Goal: Information Seeking & Learning: Compare options

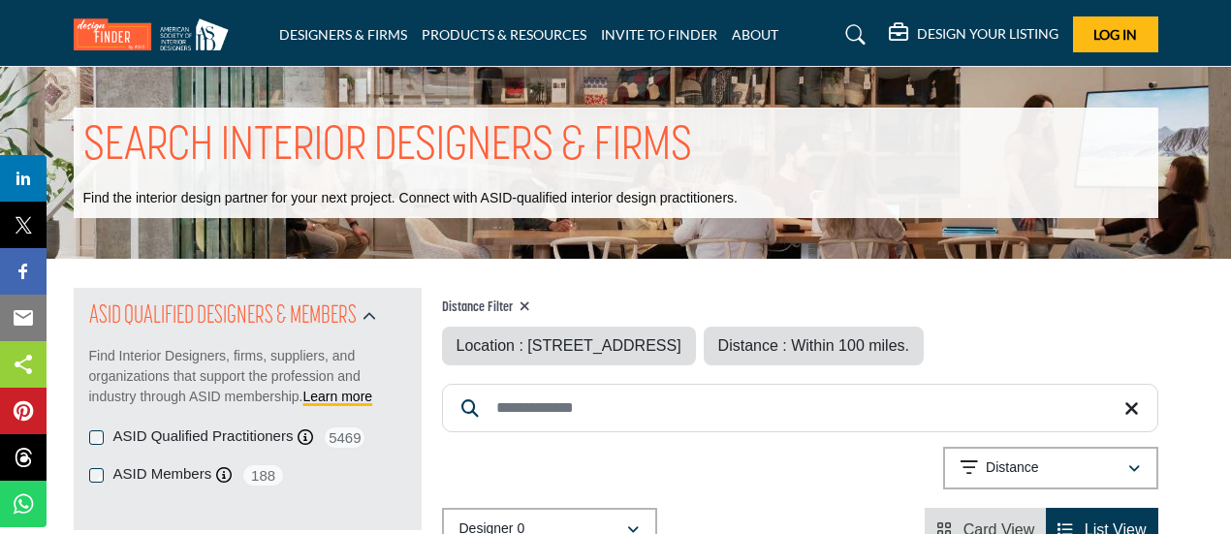
type input "**********"
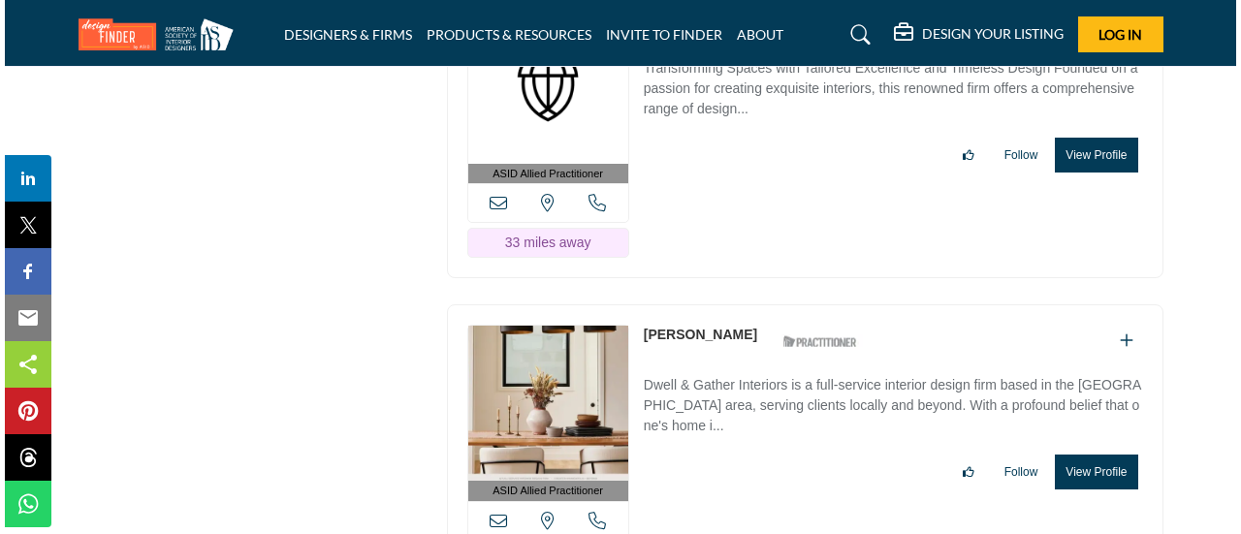
scroll to position [46229, 0]
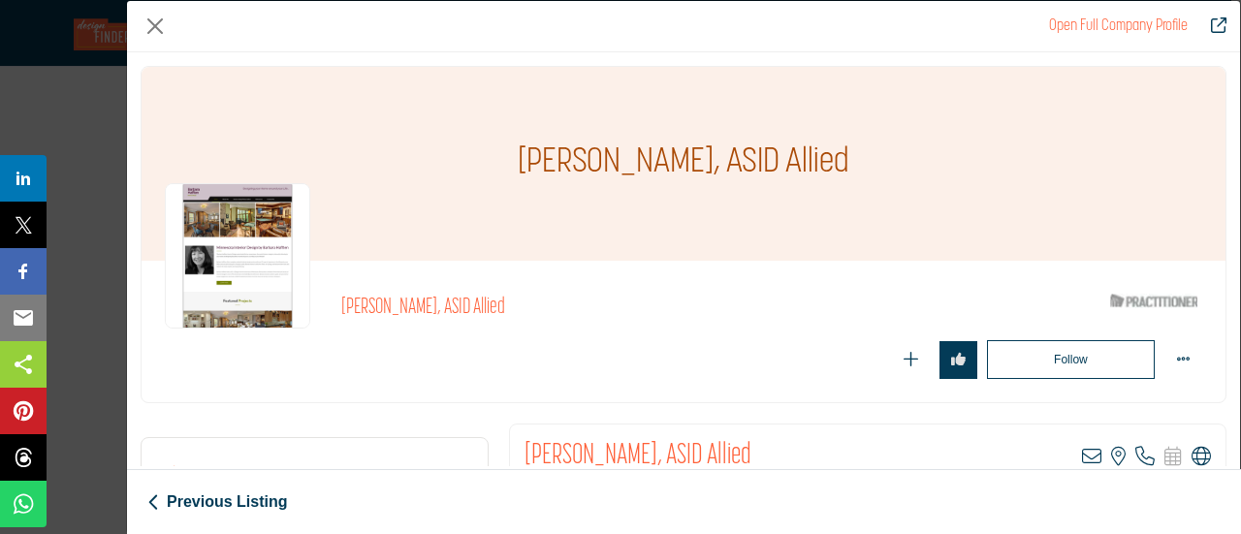
scroll to position [291, 0]
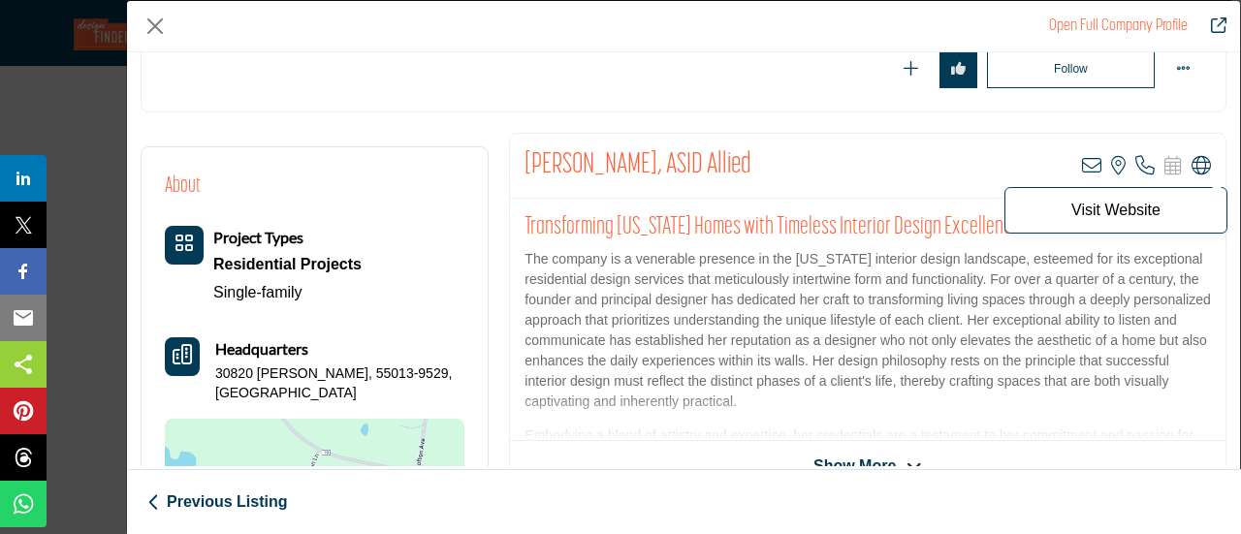
click at [1195, 164] on icon "Company Data Modal" at bounding box center [1201, 165] width 19 height 19
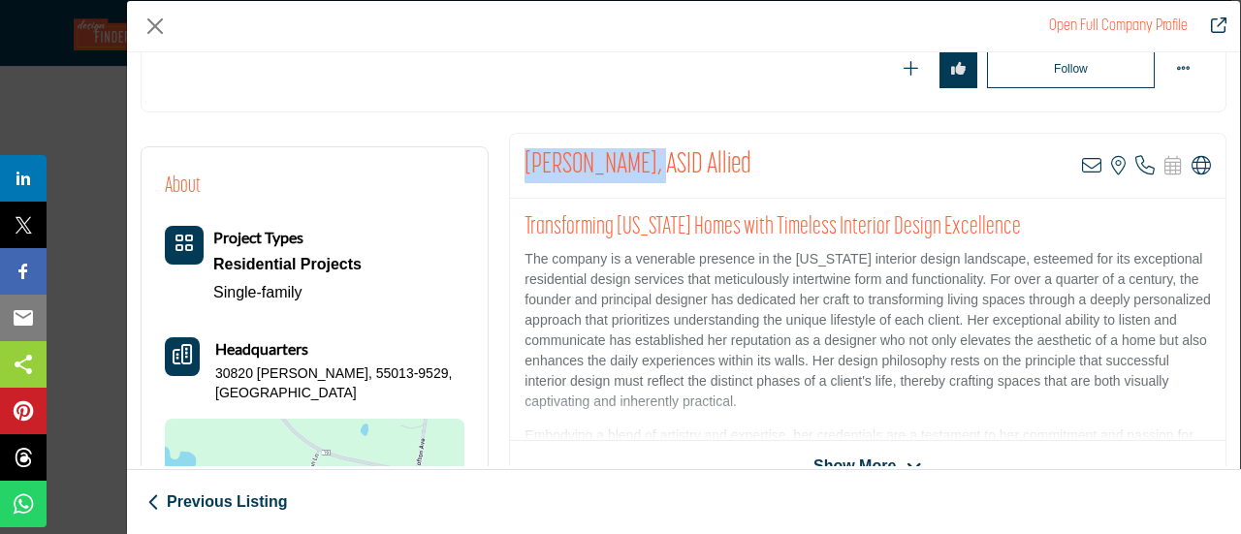
drag, startPoint x: 652, startPoint y: 158, endPoint x: 518, endPoint y: 160, distance: 133.8
click at [518, 160] on div "[PERSON_NAME], ASID Allied View email address of this listing View the location…" at bounding box center [868, 166] width 716 height 65
copy h2 "[PERSON_NAME]"
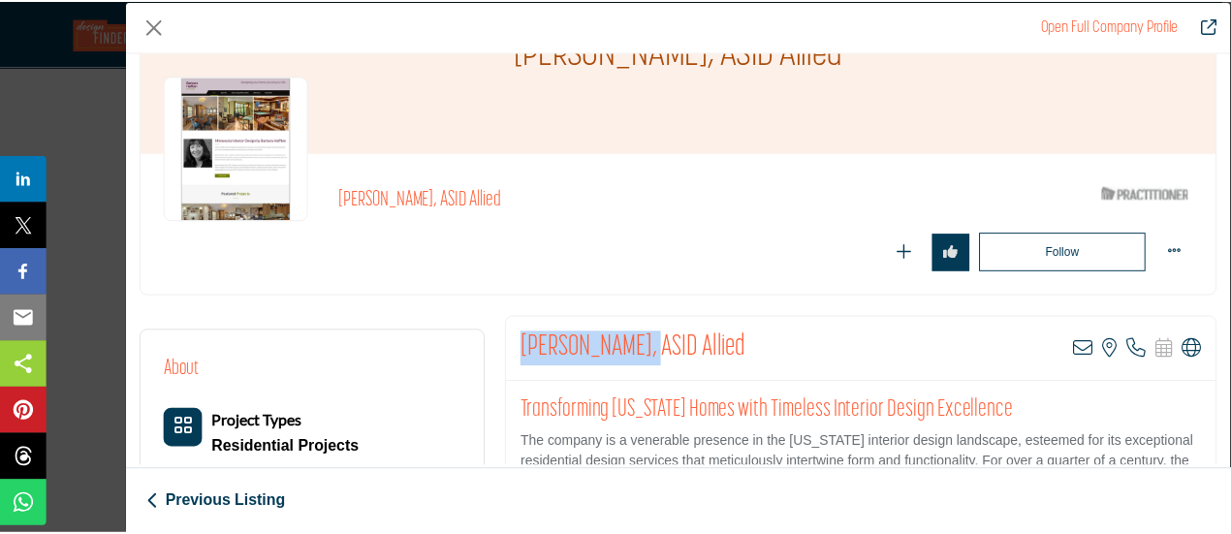
scroll to position [97, 0]
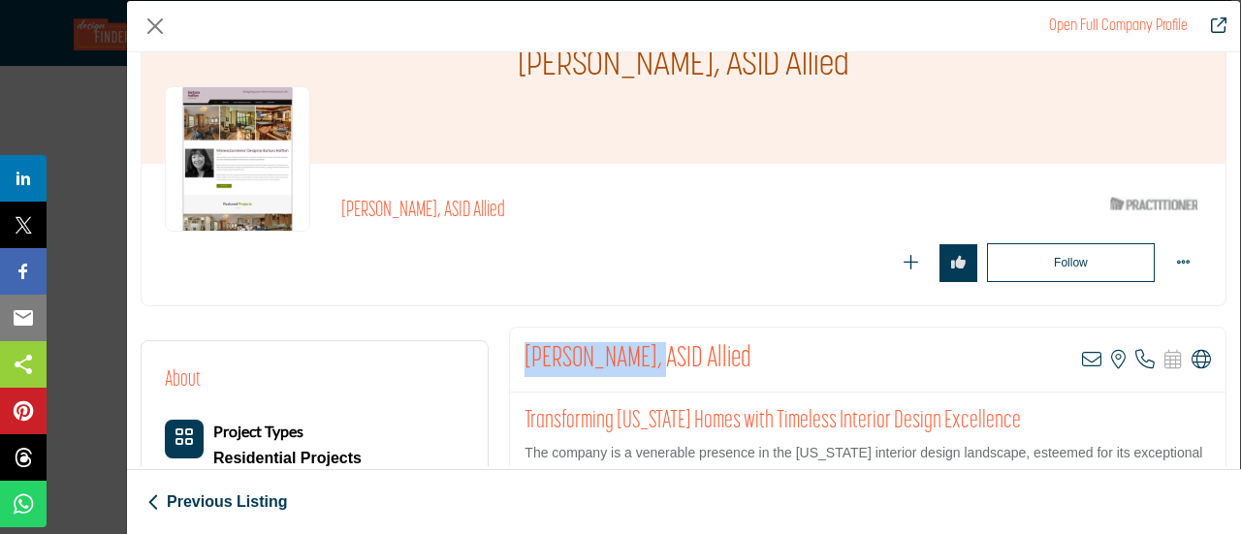
copy h2 "[PERSON_NAME]"
drag, startPoint x: 142, startPoint y: 18, endPoint x: 155, endPoint y: 21, distance: 13.9
click at [151, 20] on button "Close" at bounding box center [155, 26] width 29 height 29
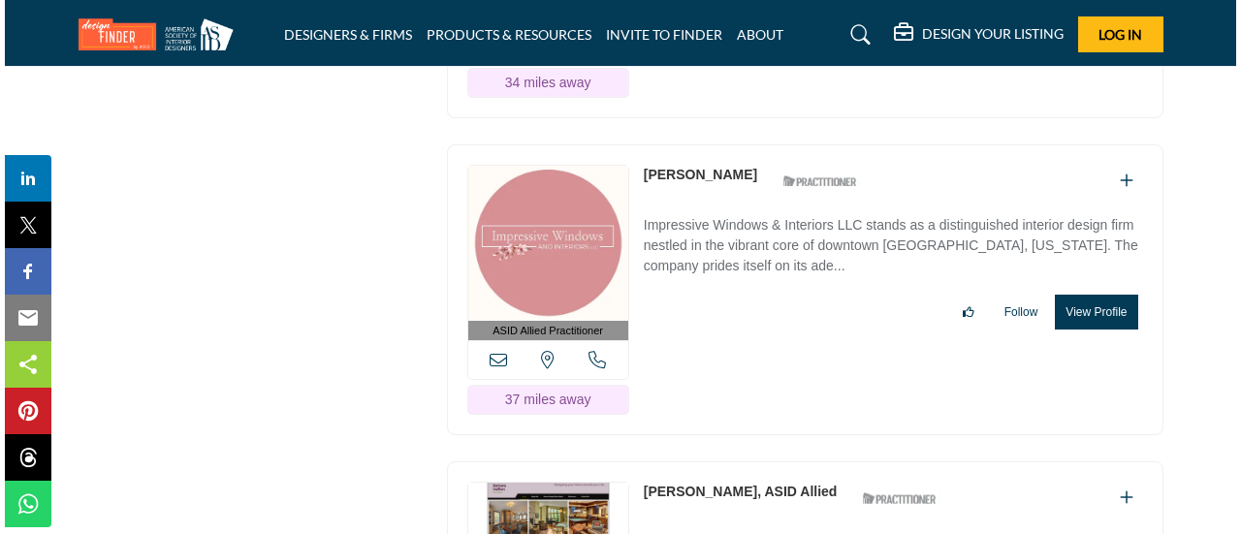
scroll to position [46520, 0]
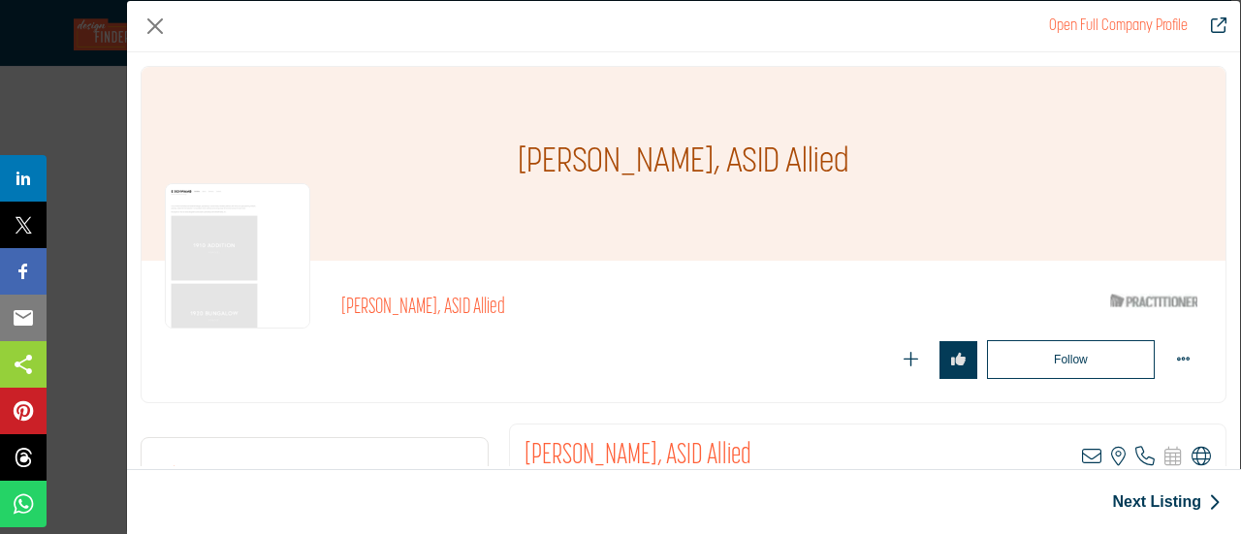
click at [1195, 452] on icon "Company Data Modal" at bounding box center [1201, 456] width 19 height 19
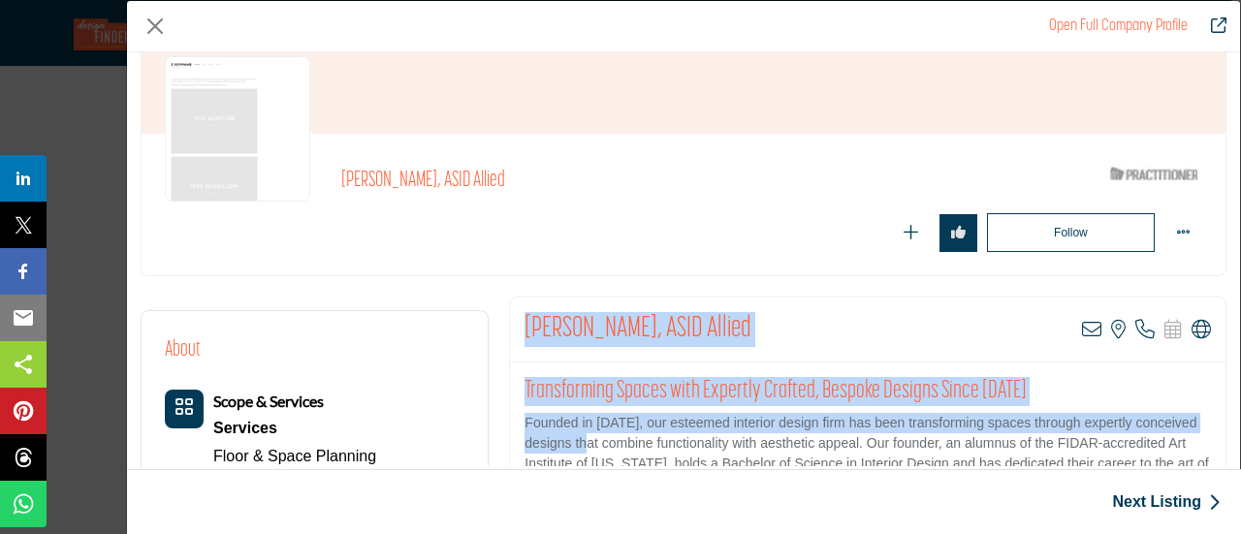
drag, startPoint x: 514, startPoint y: 457, endPoint x: 593, endPoint y: 424, distance: 86.1
click at [593, 431] on div "[PERSON_NAME], ASID Allied View email address of this listing View the location…" at bounding box center [867, 477] width 717 height 360
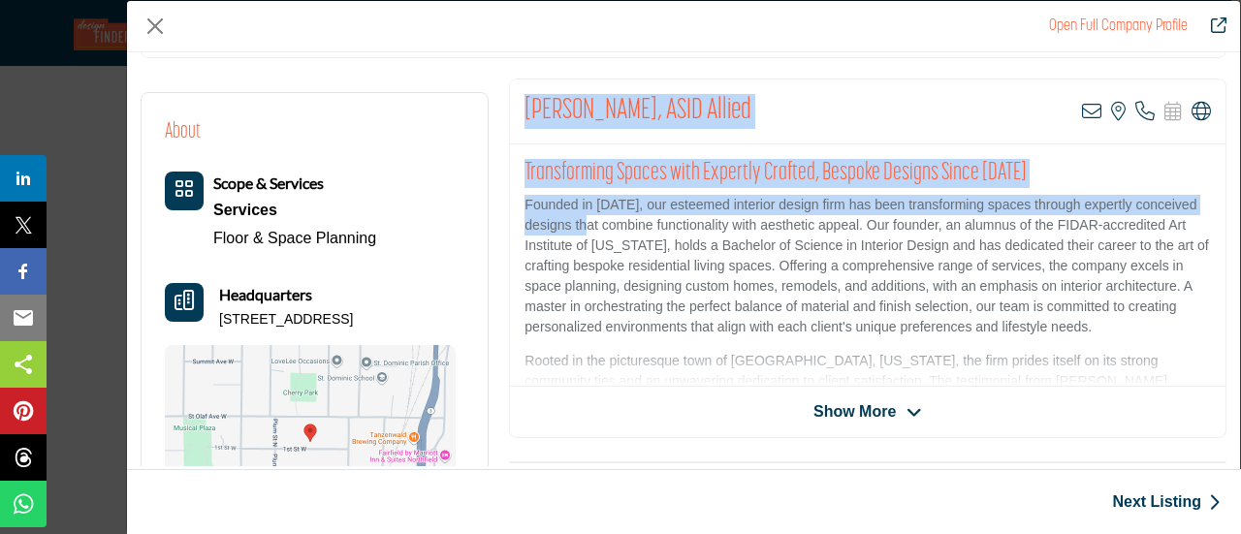
scroll to position [321, 0]
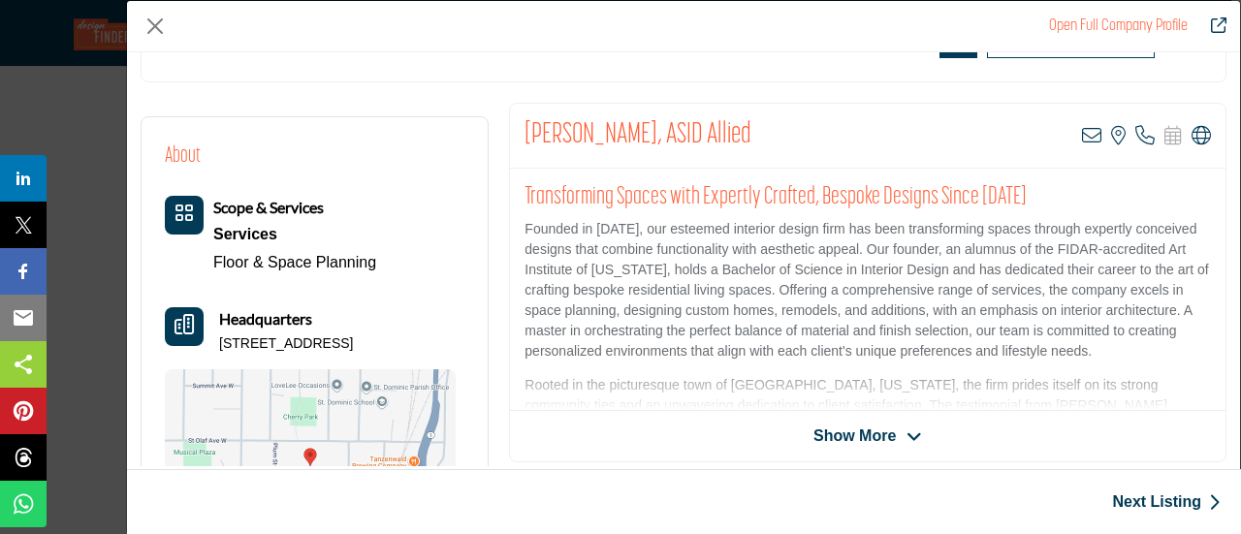
click at [775, 329] on p "Founded in [DATE], our esteemed interior design firm has been transforming spac…" at bounding box center [868, 290] width 686 height 143
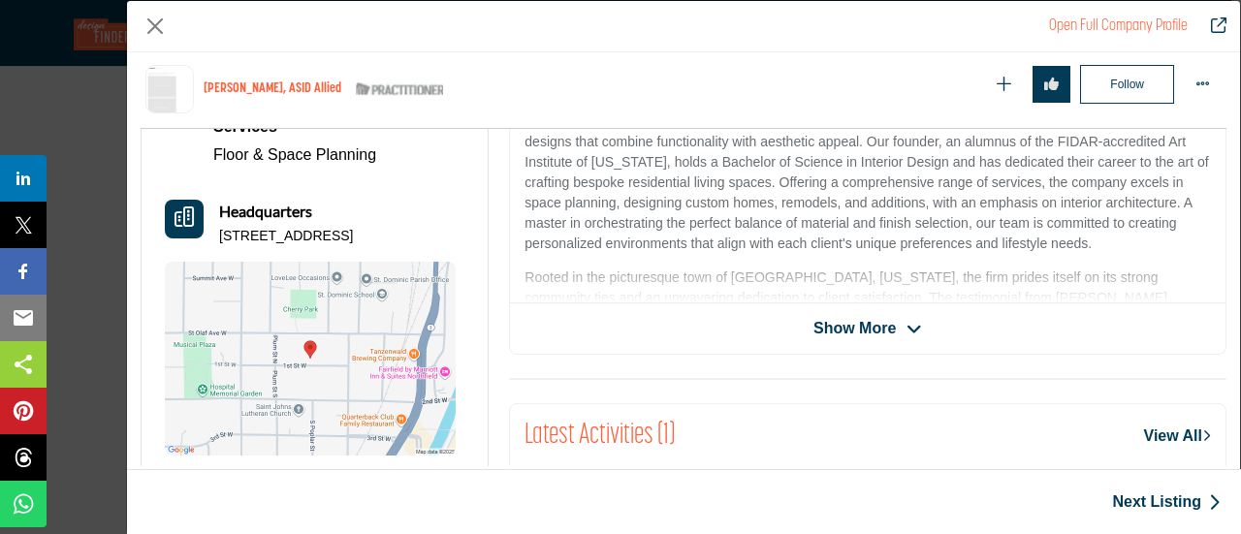
scroll to position [593, 0]
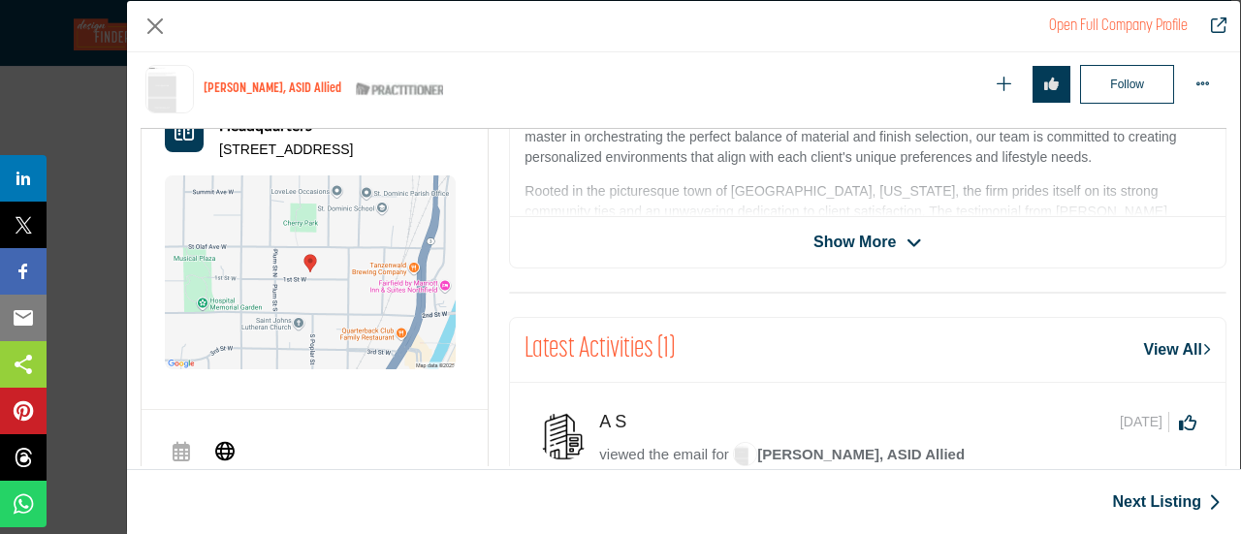
click at [855, 245] on span "Show More" at bounding box center [854, 242] width 82 height 23
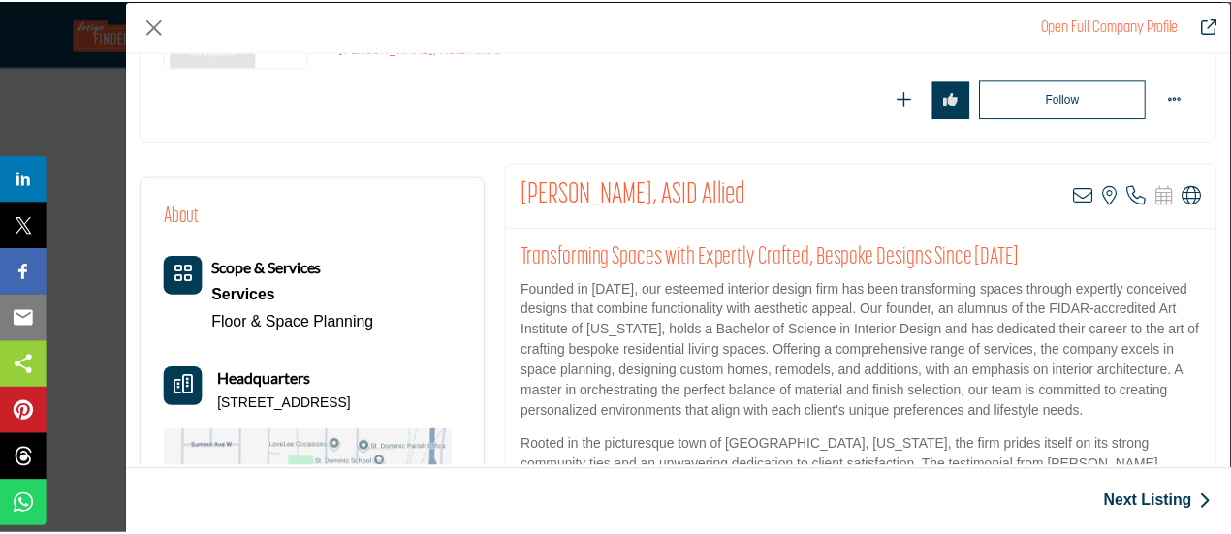
scroll to position [291, 0]
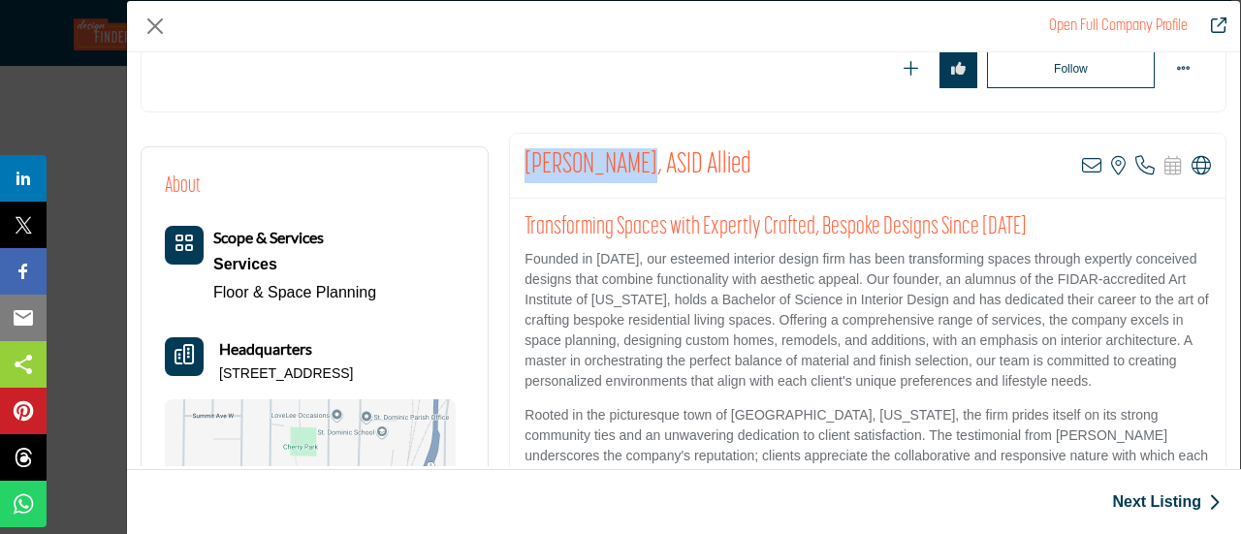
drag, startPoint x: 517, startPoint y: 170, endPoint x: 644, endPoint y: 163, distance: 127.2
click at [644, 163] on div "[PERSON_NAME], ASID Allied View email address of this listing View the location…" at bounding box center [868, 166] width 716 height 65
copy h2 "[PERSON_NAME]"
click at [155, 26] on button "Close" at bounding box center [155, 26] width 29 height 29
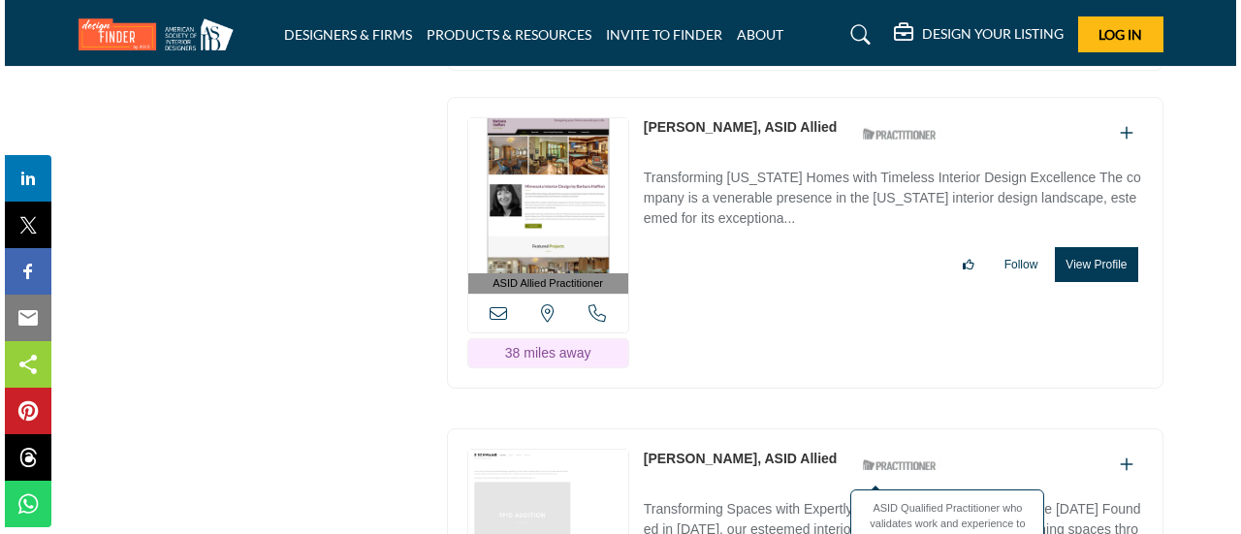
scroll to position [46908, 0]
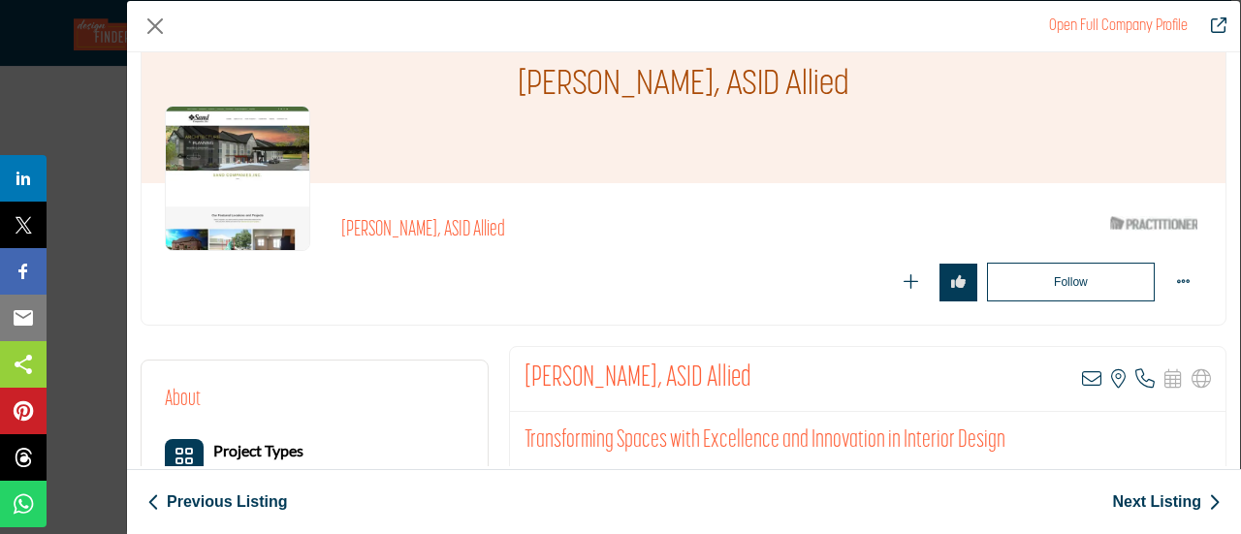
scroll to position [194, 0]
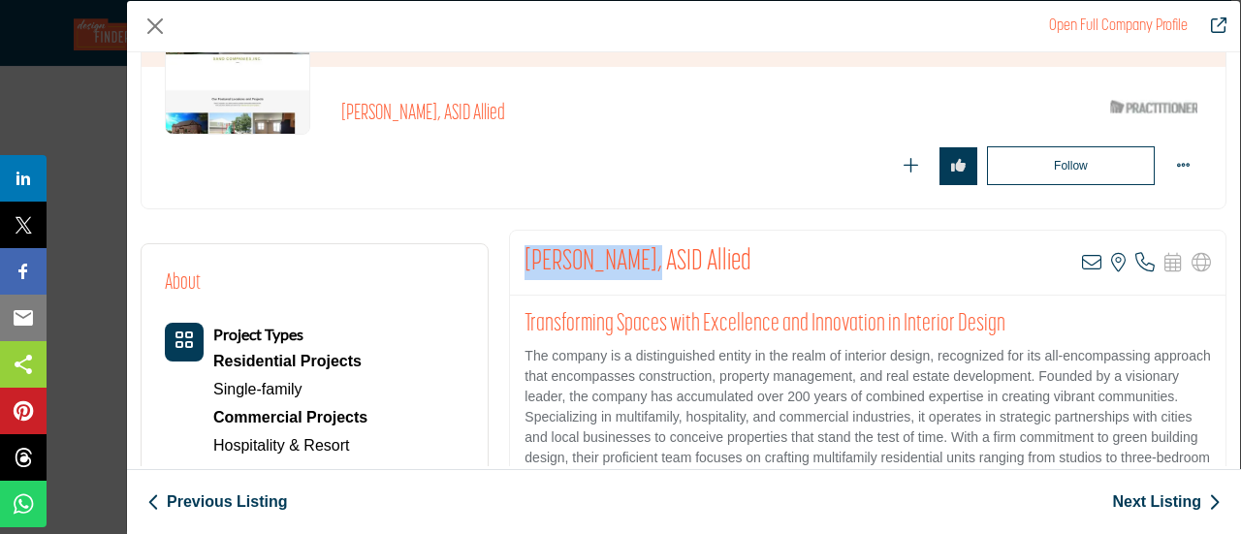
drag, startPoint x: 525, startPoint y: 246, endPoint x: 648, endPoint y: 258, distance: 123.7
click at [648, 258] on h2 "[PERSON_NAME], ASID Allied" at bounding box center [638, 262] width 227 height 35
copy h2 "[PERSON_NAME]"
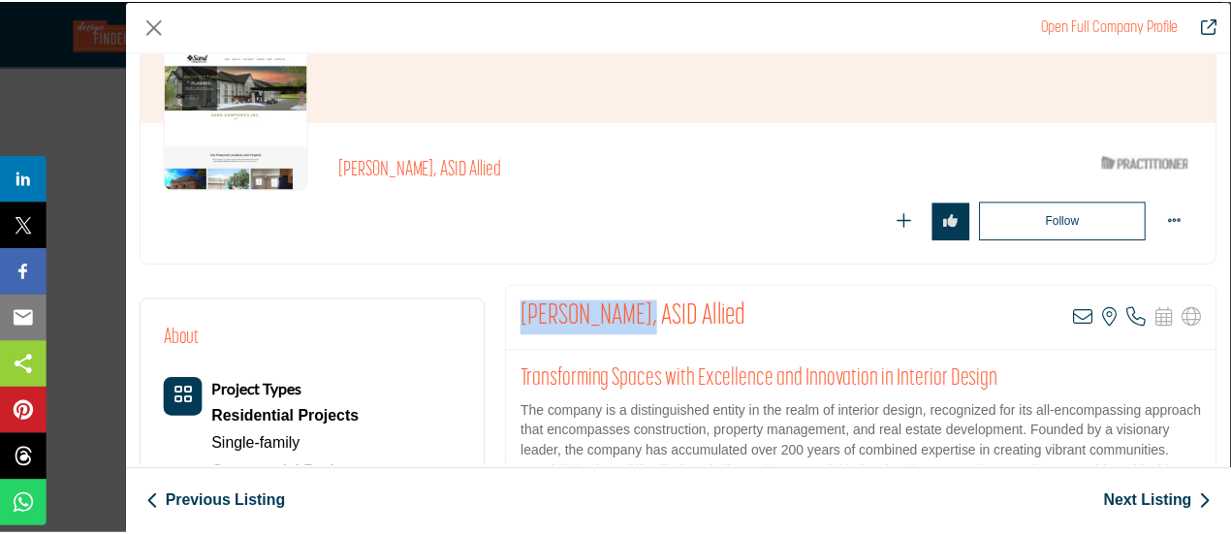
scroll to position [0, 0]
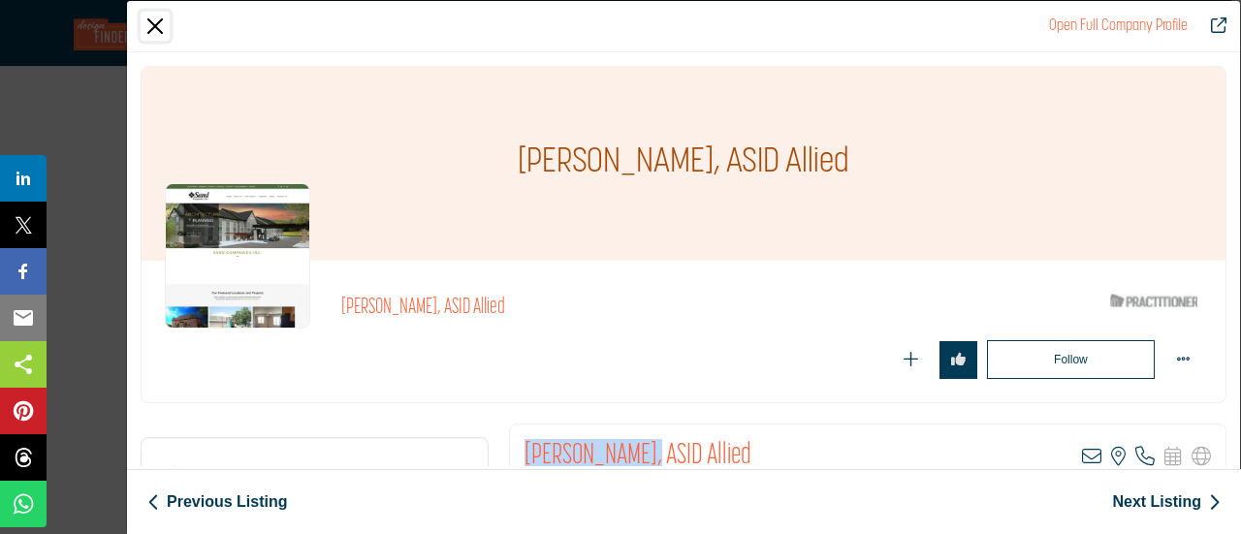
click at [160, 24] on button "Close" at bounding box center [155, 26] width 29 height 29
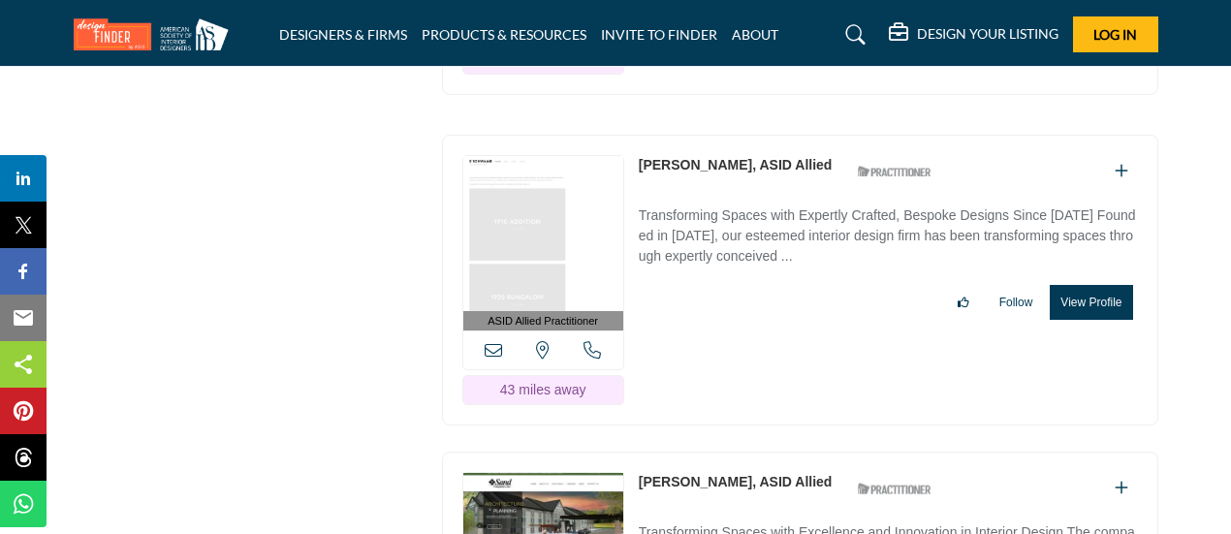
scroll to position [47199, 0]
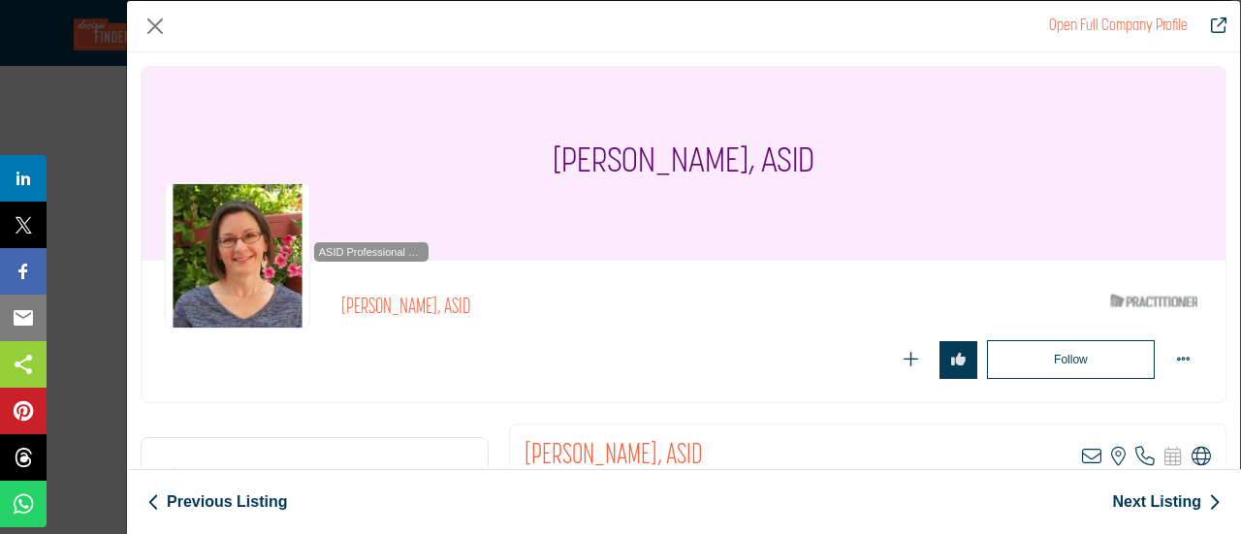
click at [1193, 456] on icon "Company Data Modal" at bounding box center [1201, 456] width 19 height 19
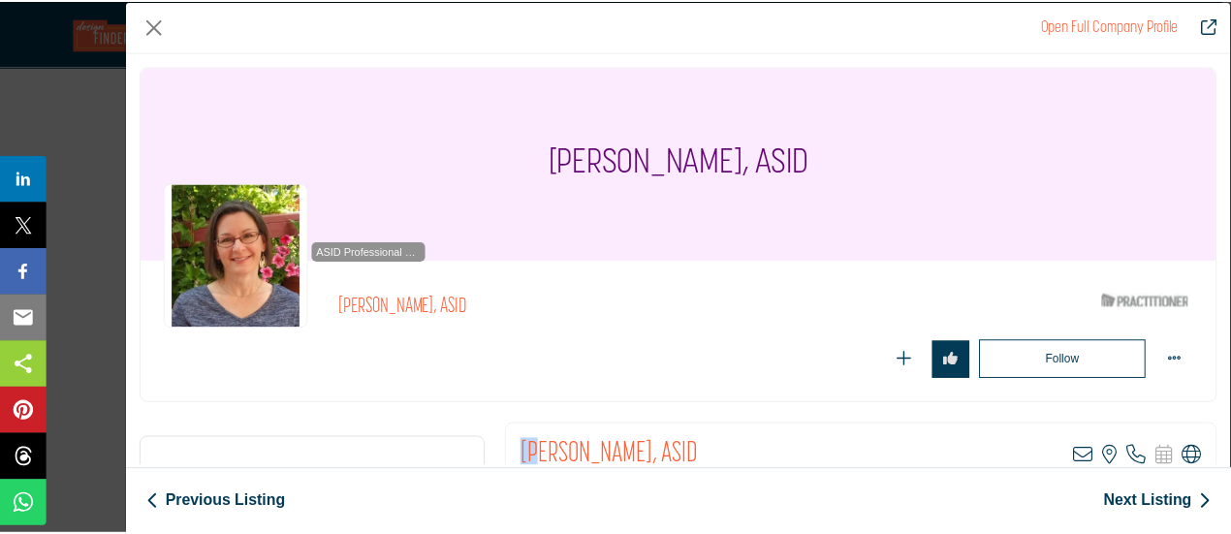
scroll to position [12, 0]
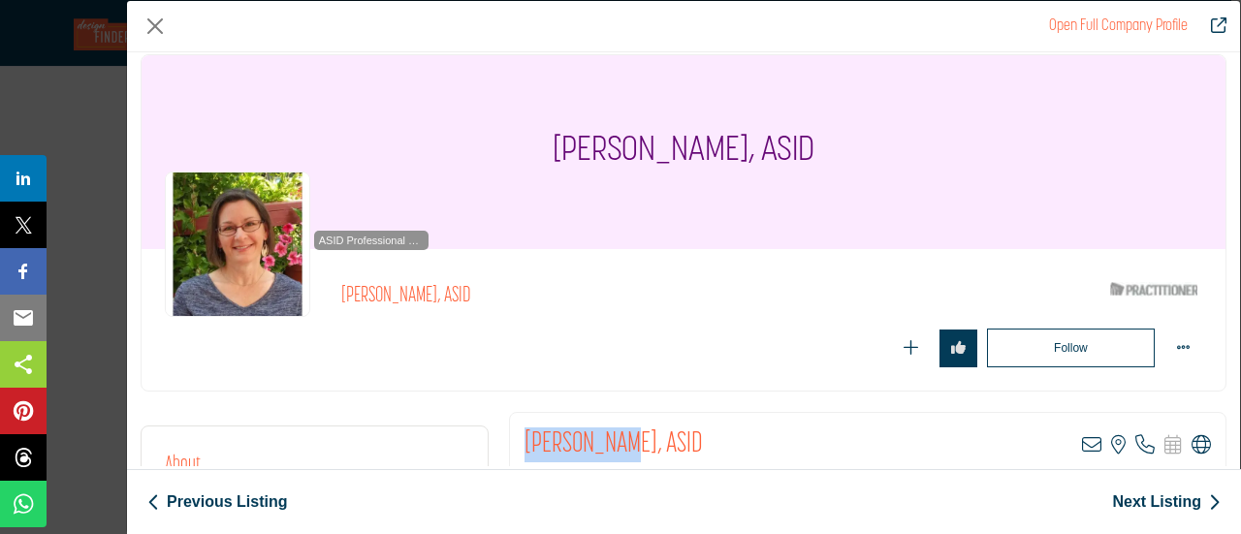
drag, startPoint x: 524, startPoint y: 456, endPoint x: 605, endPoint y: 451, distance: 81.6
click at [605, 451] on h2 "[PERSON_NAME], ASID" at bounding box center [614, 445] width 178 height 35
copy h2 "Teri Larsen"
click at [151, 25] on button "Close" at bounding box center [155, 26] width 29 height 29
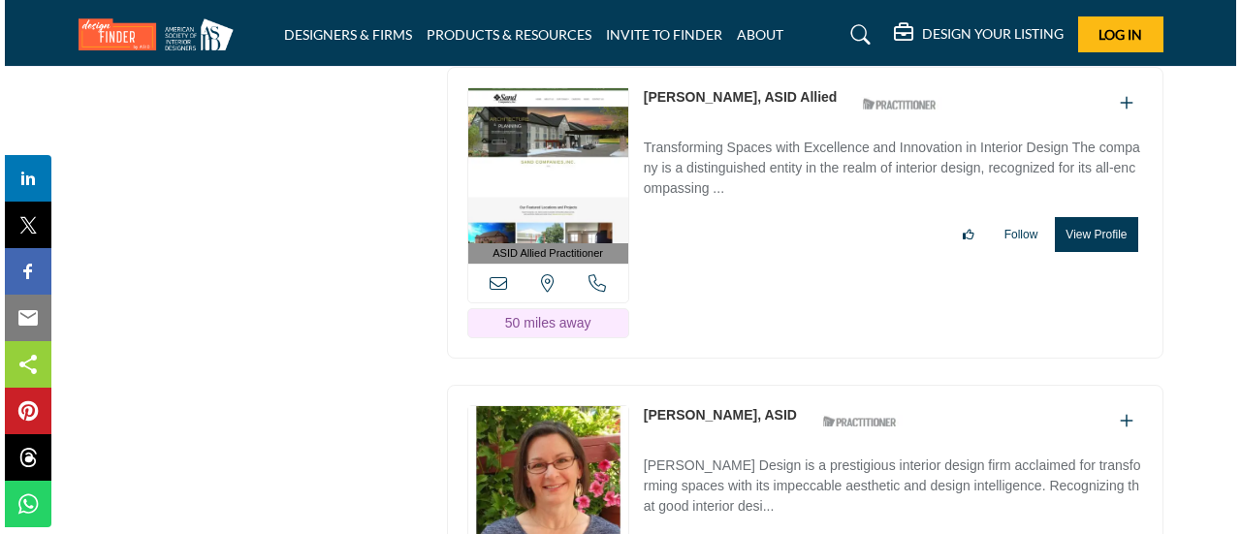
scroll to position [47587, 0]
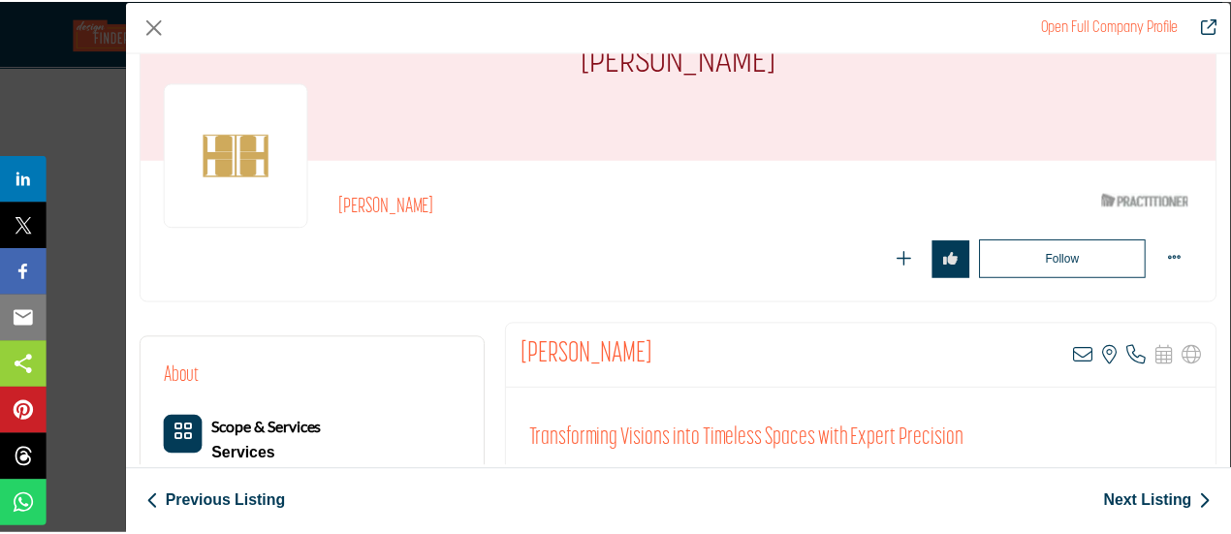
scroll to position [194, 0]
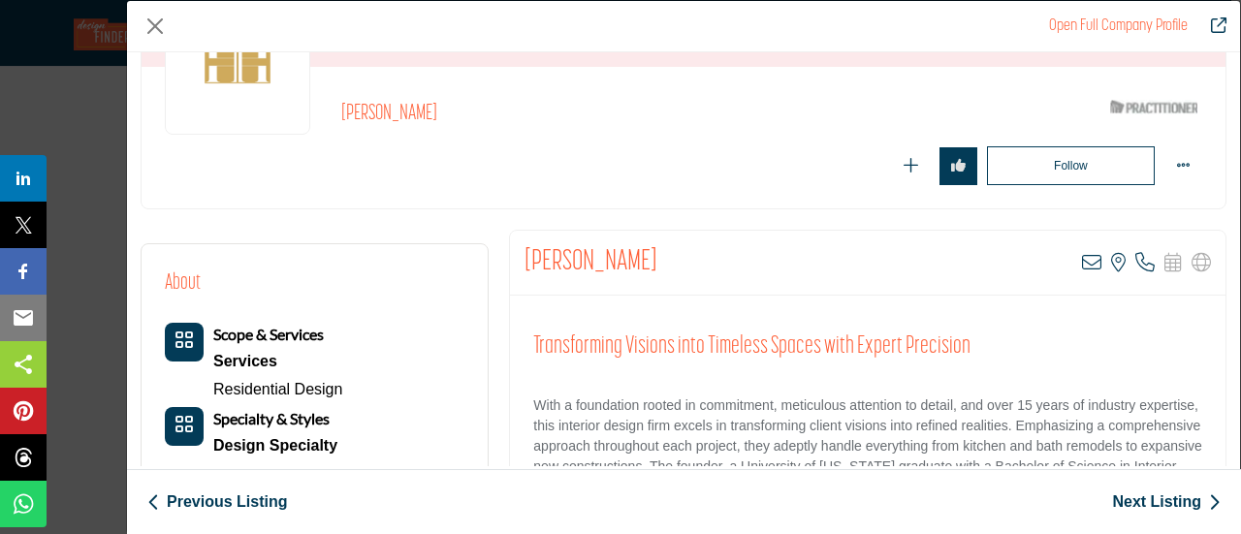
drag, startPoint x: 522, startPoint y: 254, endPoint x: 648, endPoint y: 261, distance: 126.2
click at [648, 261] on div "Emily Anderson View email address of this listing View the location of this lis…" at bounding box center [868, 263] width 716 height 65
copy h2 "[PERSON_NAME]"
click at [161, 18] on button "Close" at bounding box center [155, 26] width 29 height 29
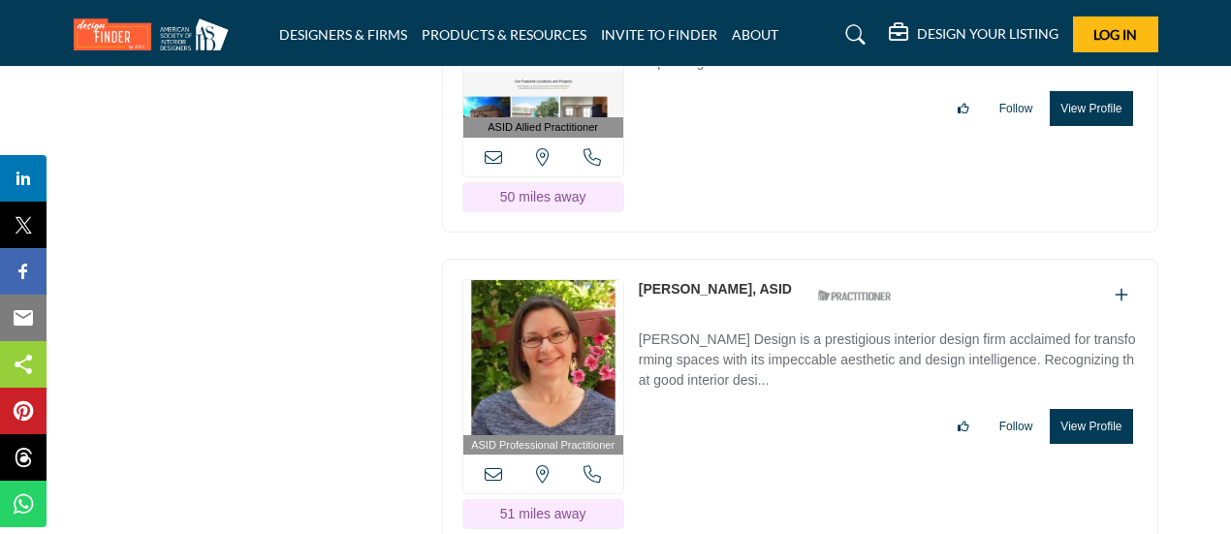
scroll to position [47878, 0]
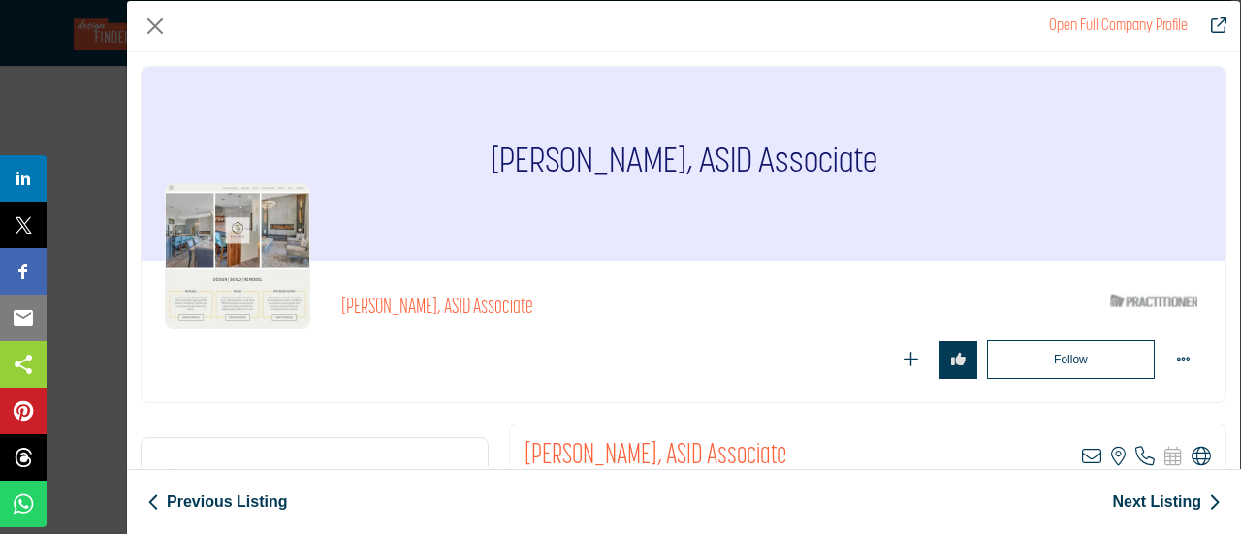
click at [1192, 453] on icon "Company Data Modal" at bounding box center [1201, 456] width 19 height 19
click at [163, 28] on button "Close" at bounding box center [155, 26] width 29 height 29
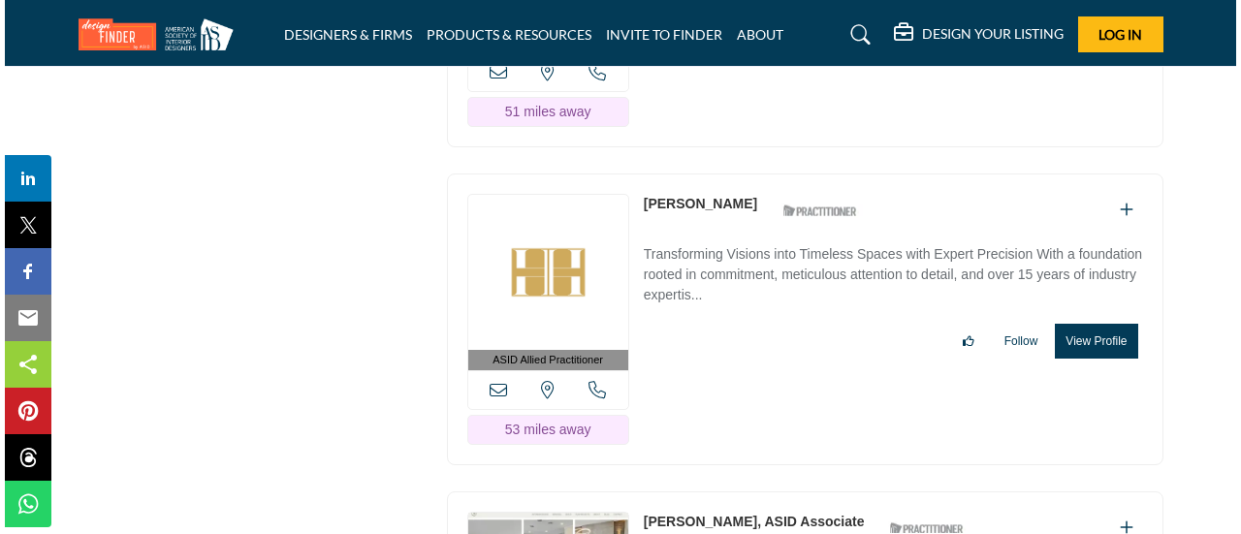
scroll to position [48168, 0]
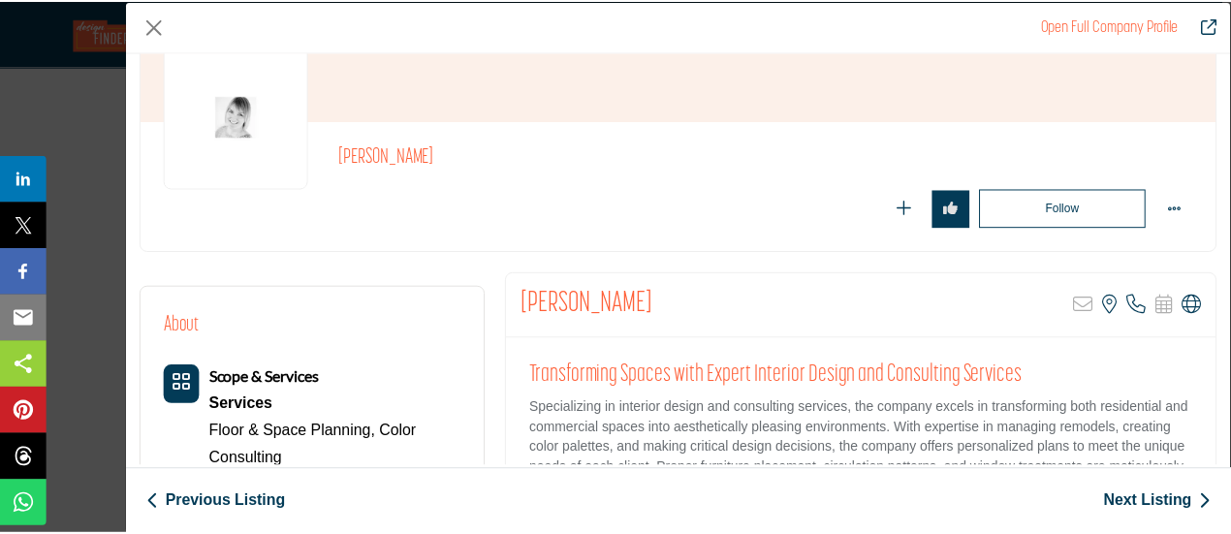
scroll to position [97, 0]
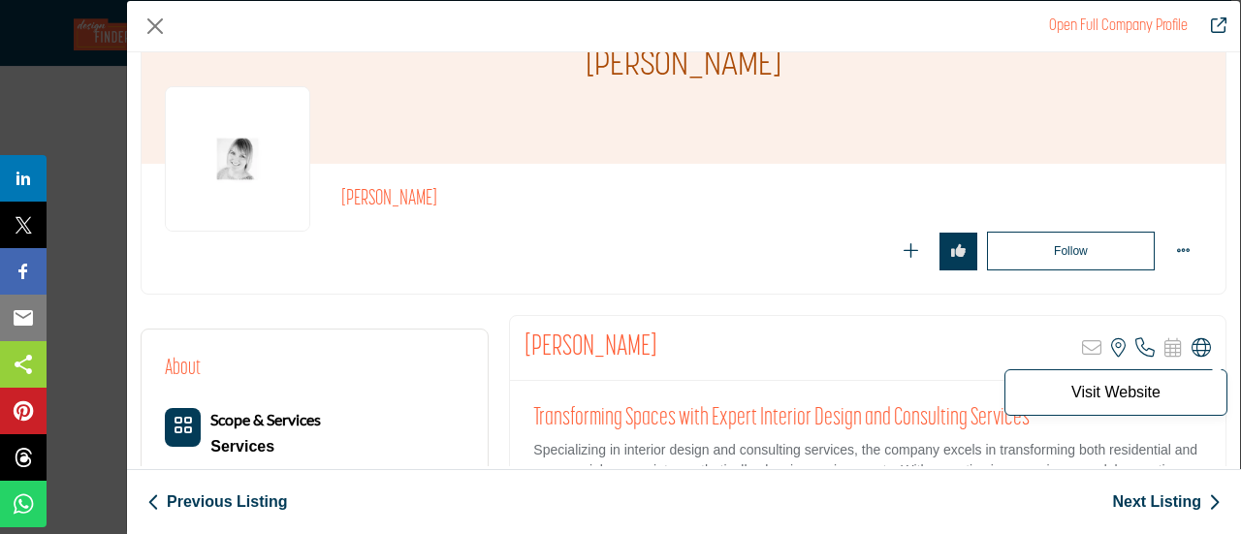
click at [1193, 346] on icon "Company Data Modal" at bounding box center [1201, 347] width 19 height 19
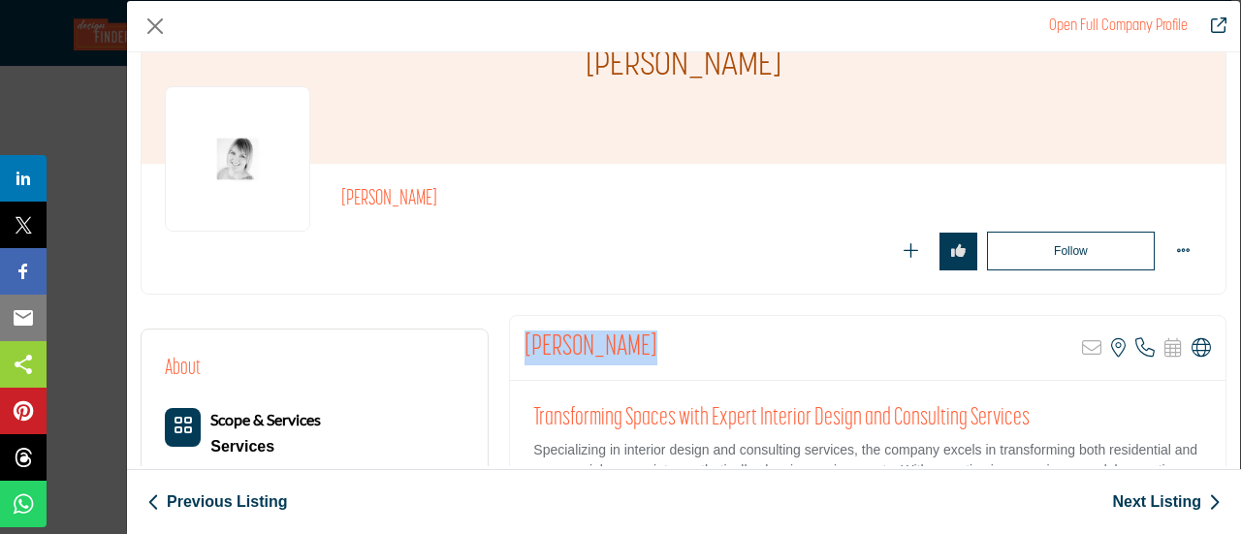
drag, startPoint x: 520, startPoint y: 345, endPoint x: 644, endPoint y: 342, distance: 124.1
click at [644, 342] on div "Antje Meisner Sorry, but this listing is on a subscription plan which does not …" at bounding box center [868, 348] width 716 height 65
copy h2 "[PERSON_NAME]"
click at [167, 24] on button "Close" at bounding box center [155, 26] width 29 height 29
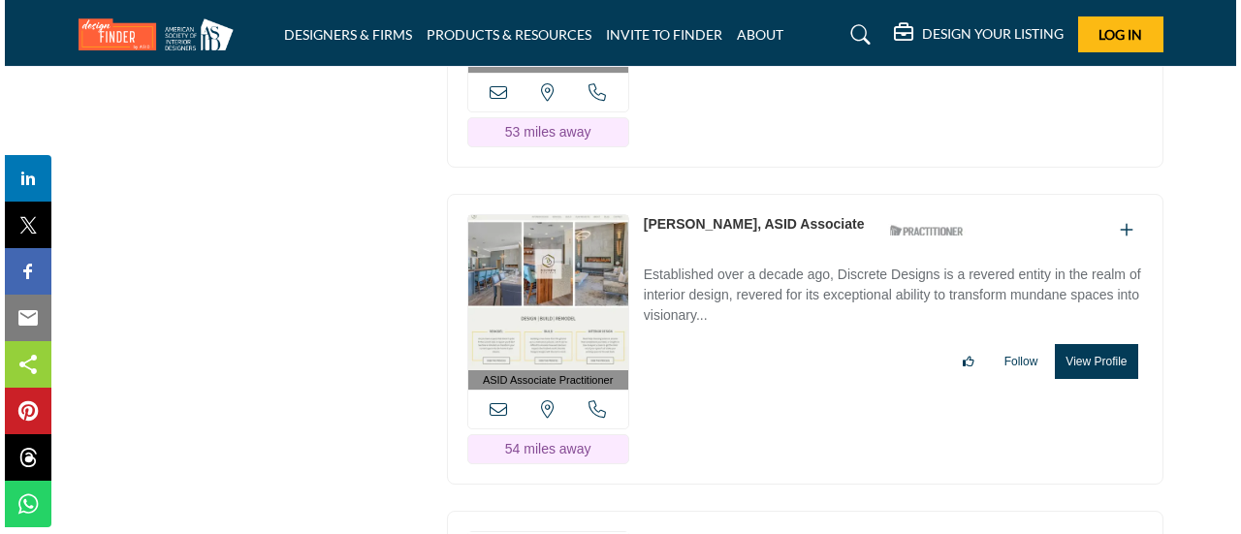
scroll to position [48556, 0]
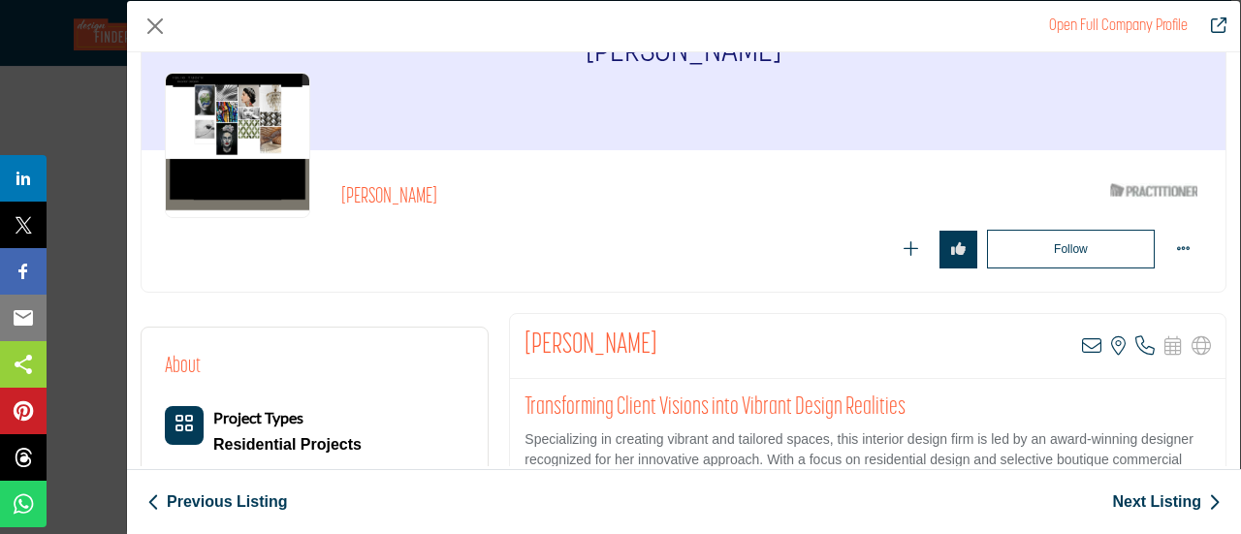
scroll to position [194, 0]
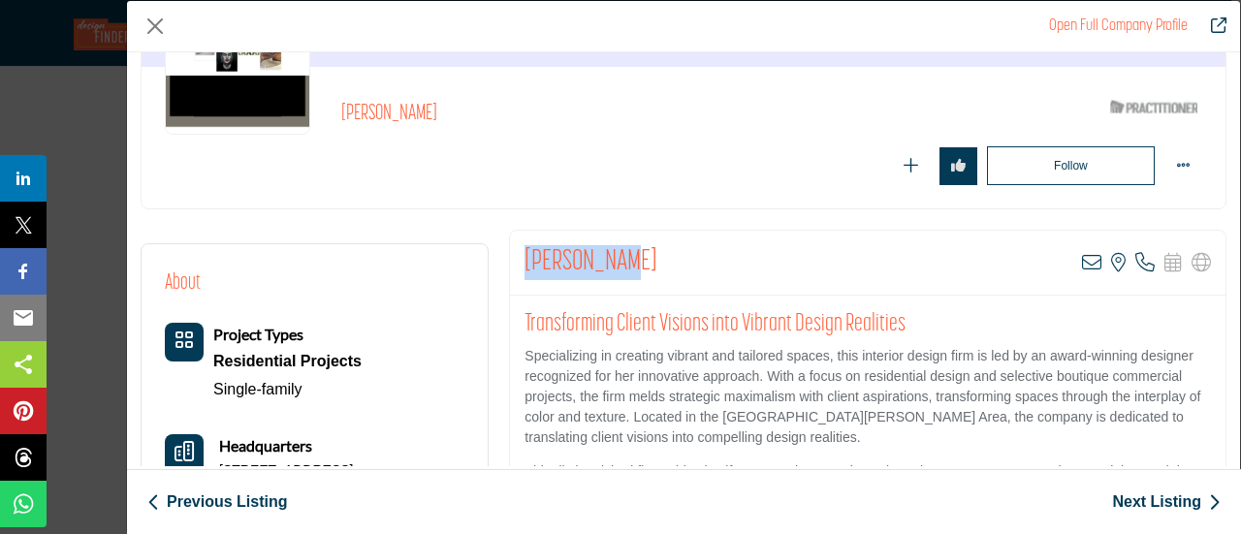
drag, startPoint x: 514, startPoint y: 271, endPoint x: 629, endPoint y: 261, distance: 115.8
click at [629, 261] on div "Julie Tuerk View email address of this listing View the location of this listin…" at bounding box center [868, 263] width 716 height 65
copy h2 "[PERSON_NAME]"
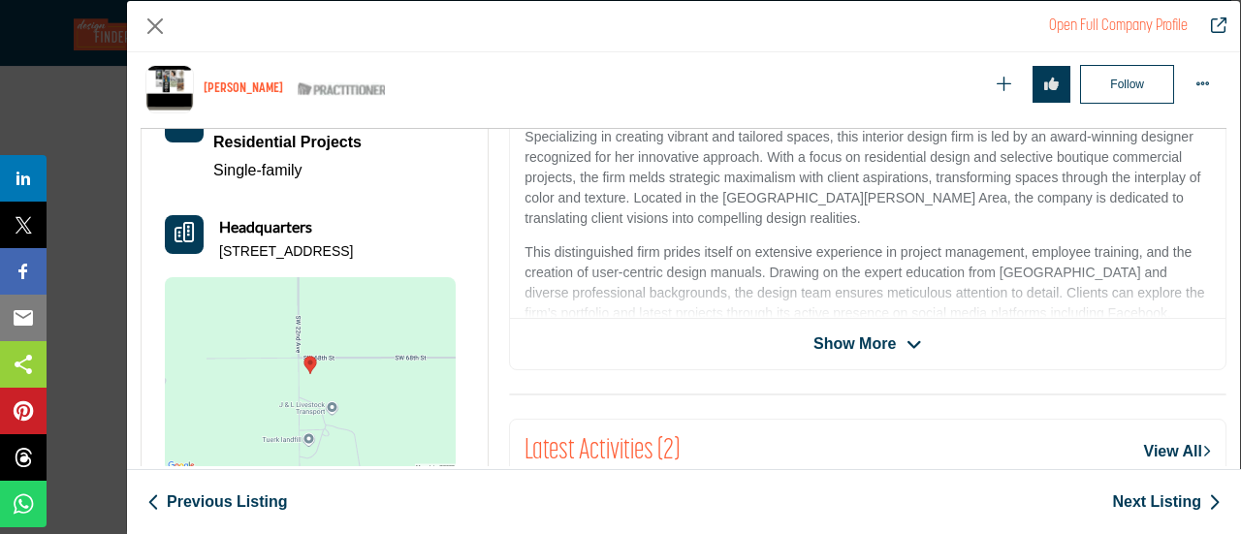
scroll to position [465, 0]
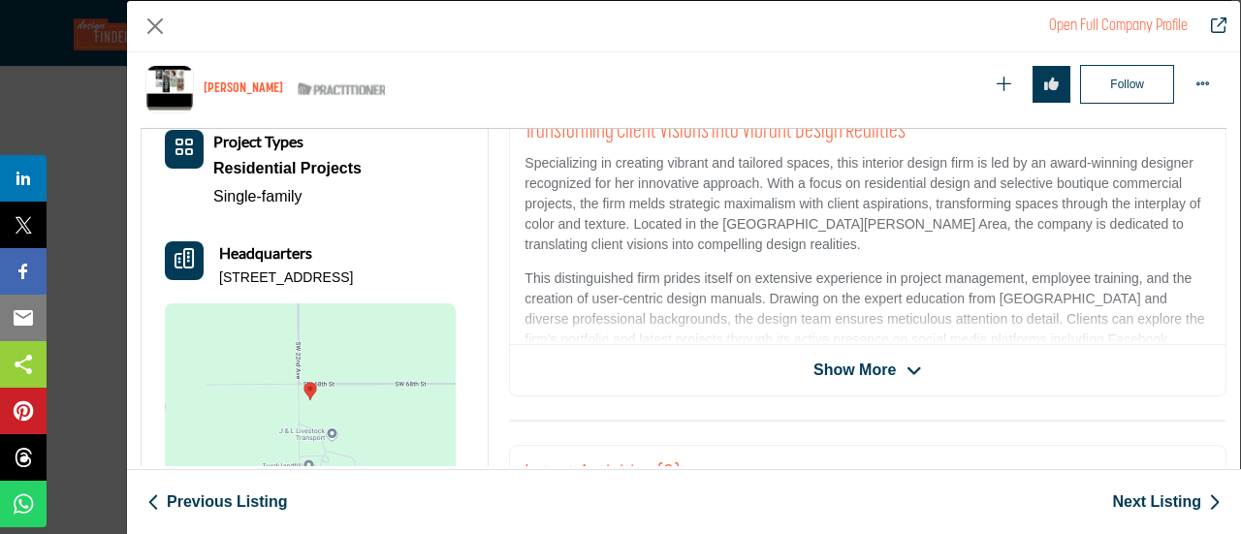
drag, startPoint x: 871, startPoint y: 361, endPoint x: 843, endPoint y: 351, distance: 29.7
click at [871, 361] on span "Show More" at bounding box center [854, 370] width 82 height 23
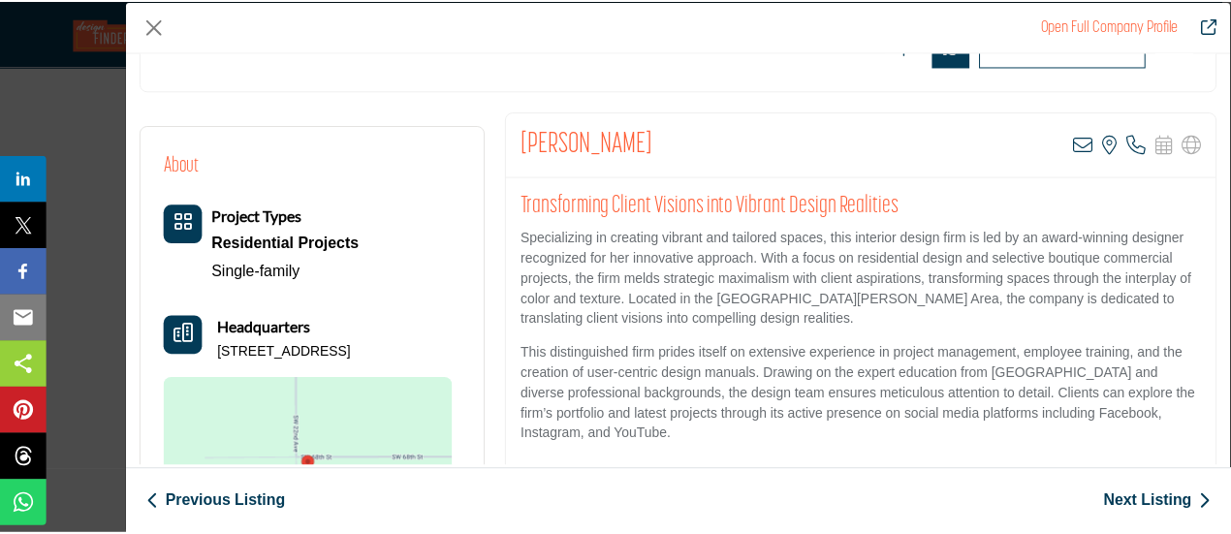
scroll to position [194, 0]
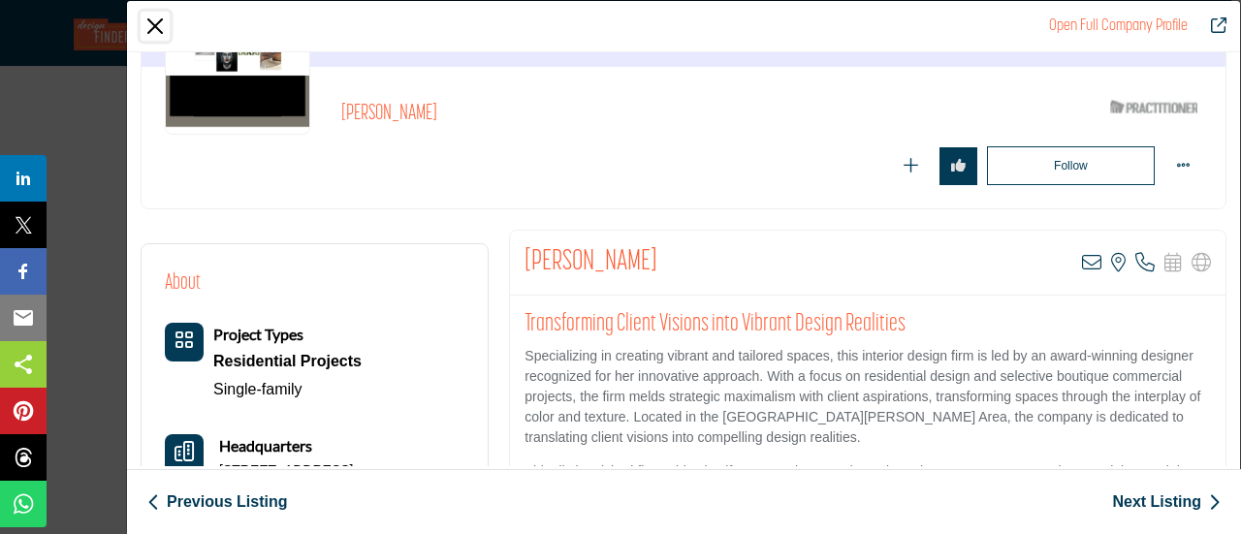
click at [150, 28] on button "Close" at bounding box center [155, 26] width 29 height 29
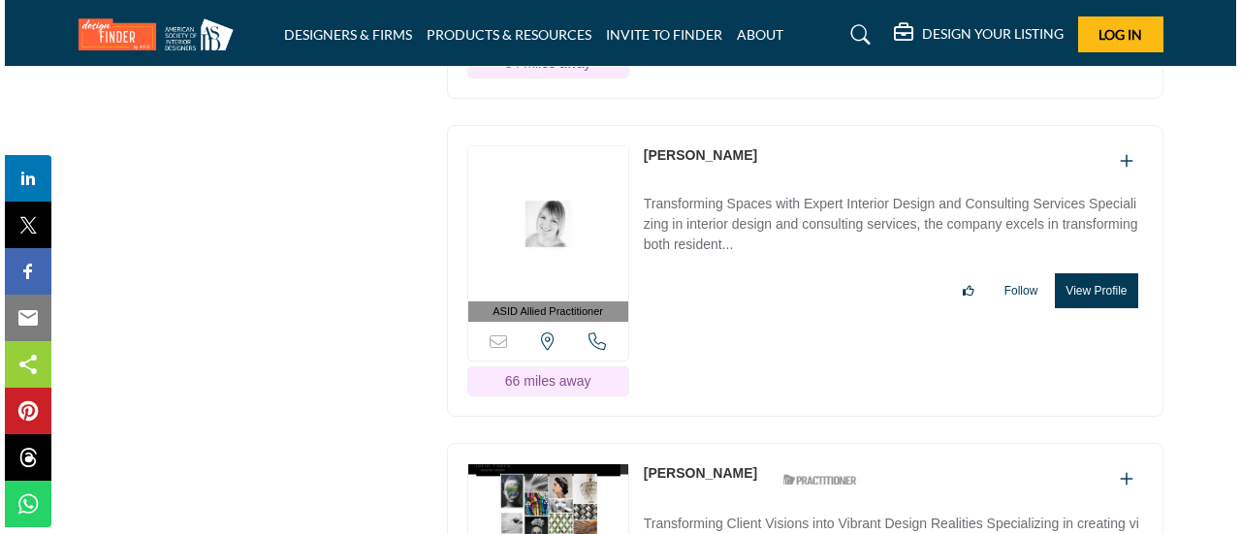
scroll to position [48847, 0]
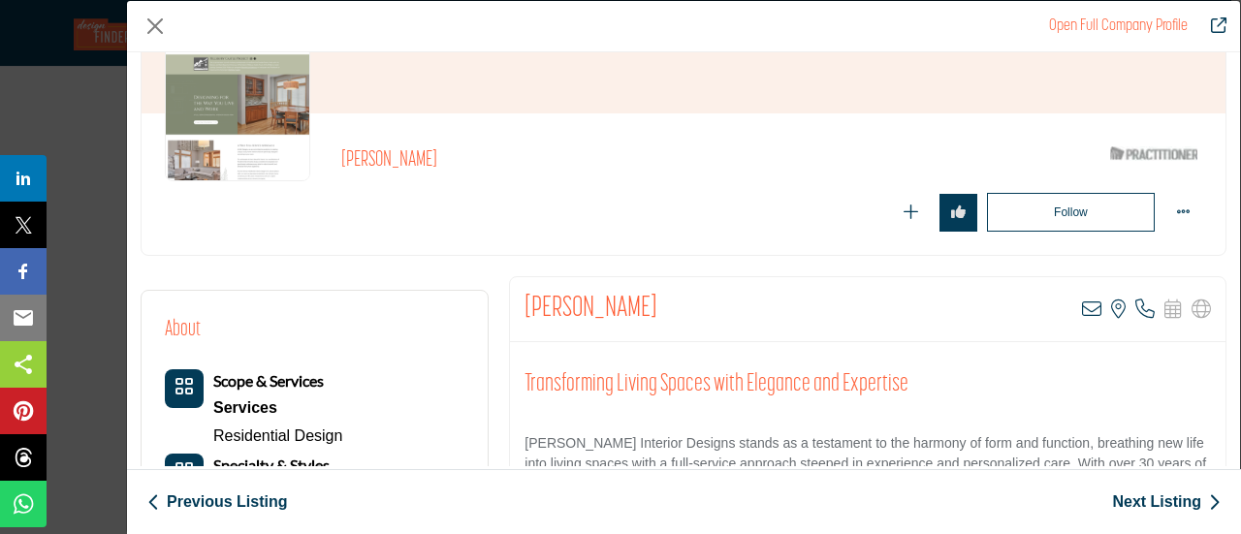
scroll to position [194, 0]
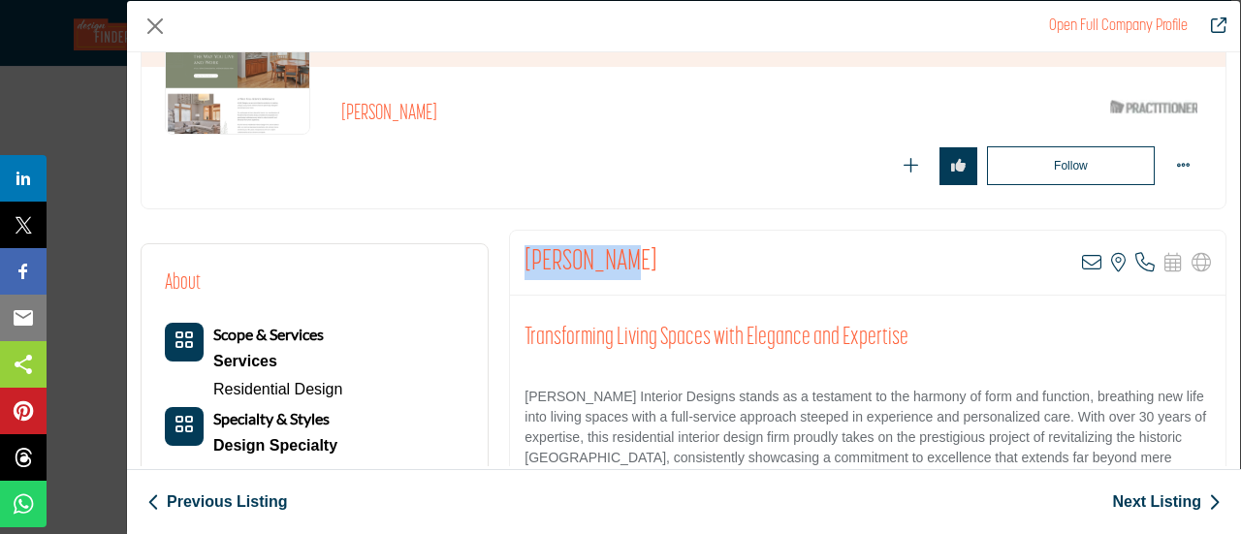
drag, startPoint x: 517, startPoint y: 261, endPoint x: 622, endPoint y: 257, distance: 105.8
click at [622, 257] on div "Sarah Conti View email address of this listing View the location of this listin…" at bounding box center [868, 263] width 716 height 65
copy h2 "[PERSON_NAME]"
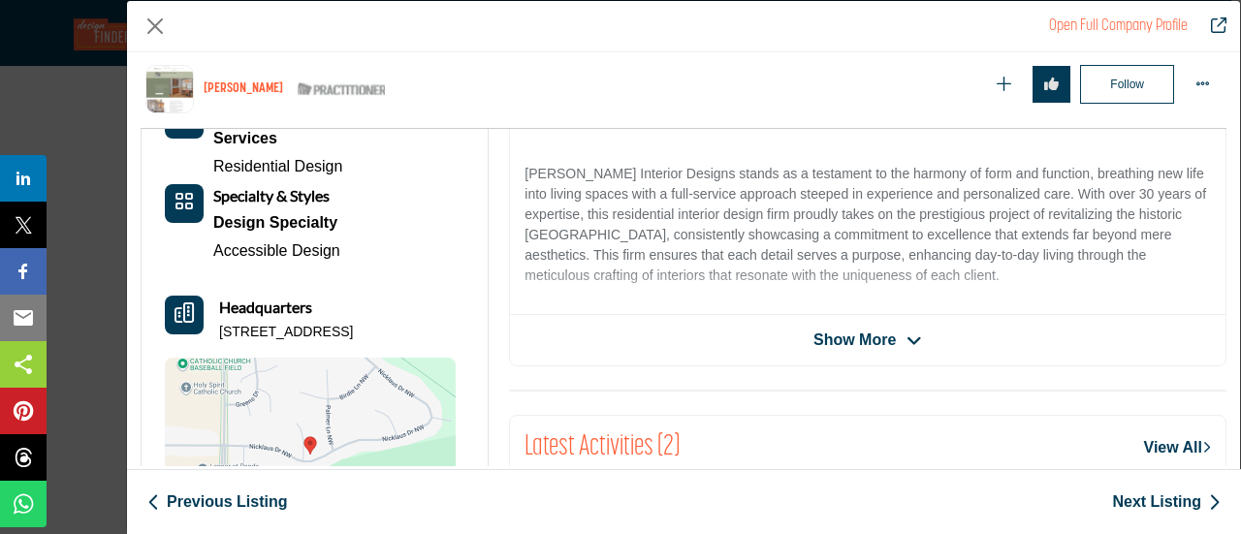
scroll to position [465, 0]
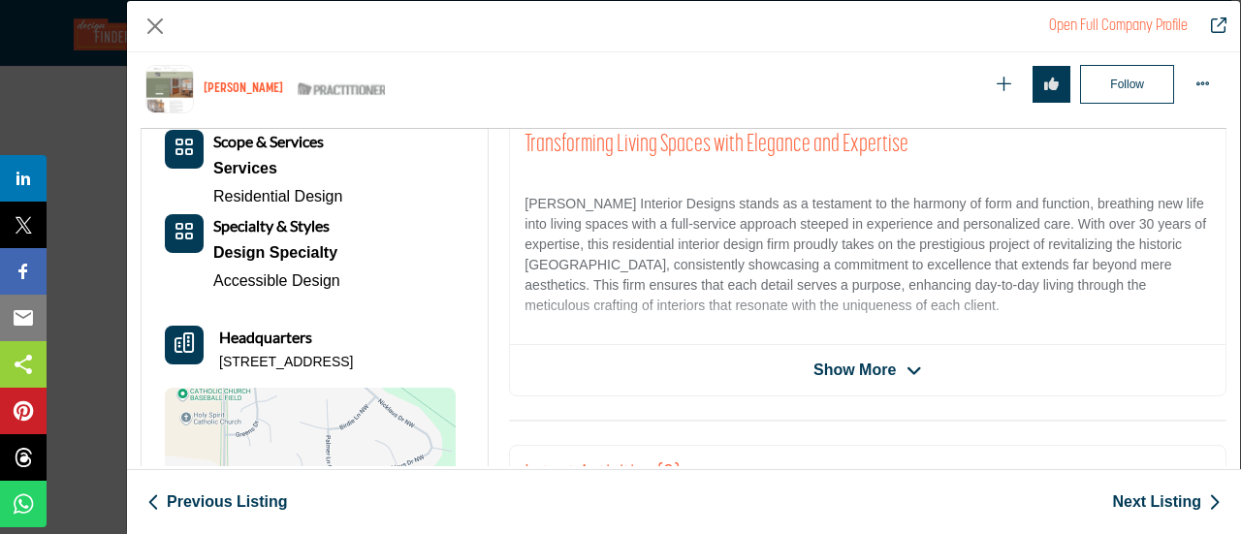
click at [859, 359] on span "Show More" at bounding box center [854, 370] width 82 height 23
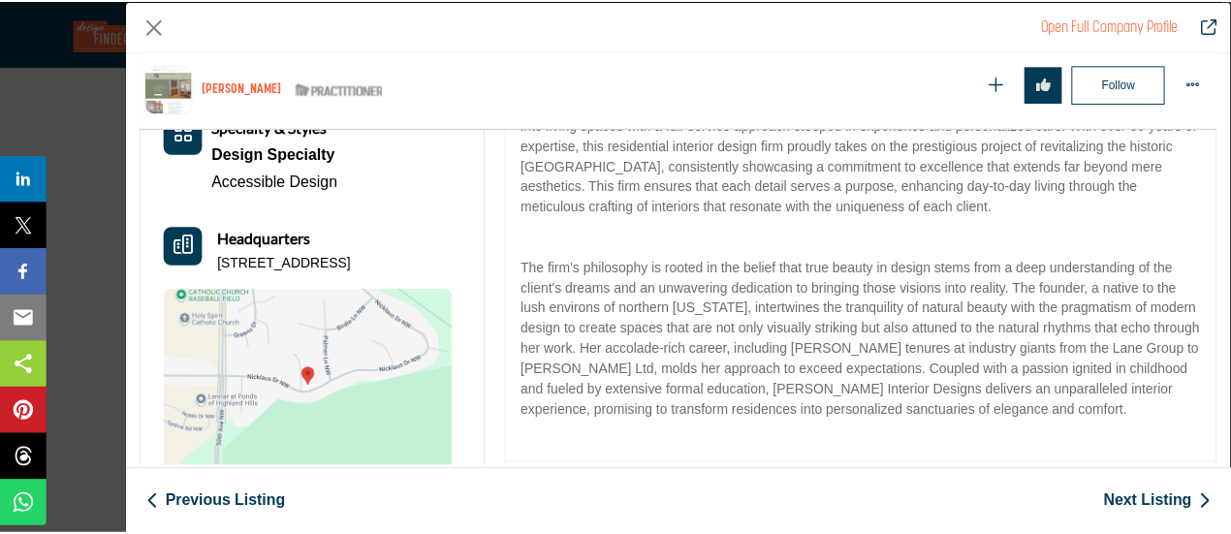
scroll to position [562, 0]
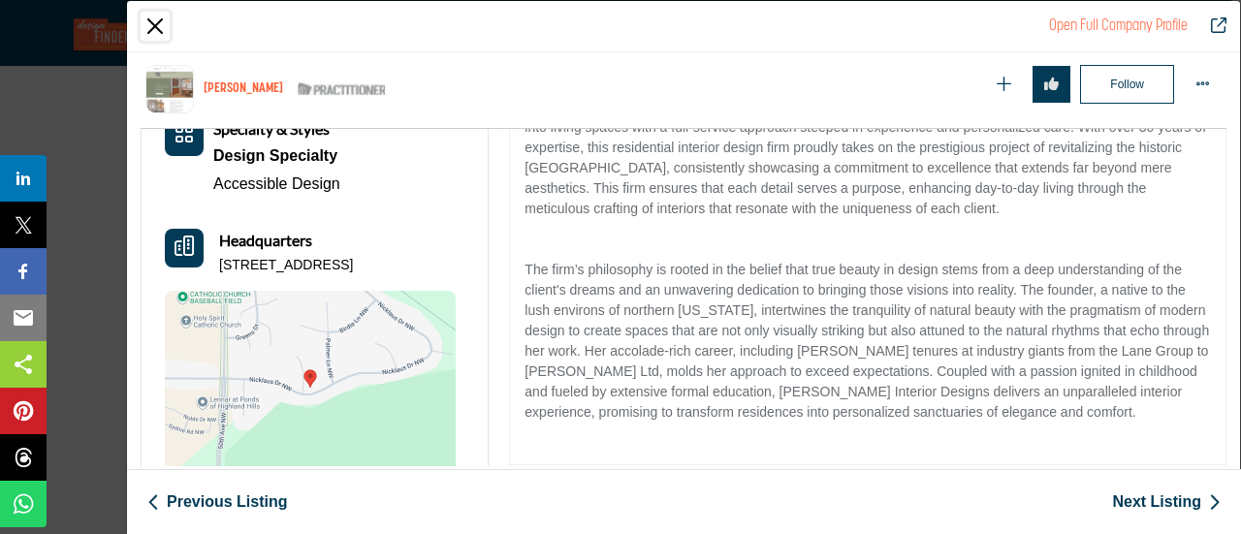
click at [167, 34] on button "Close" at bounding box center [155, 26] width 29 height 29
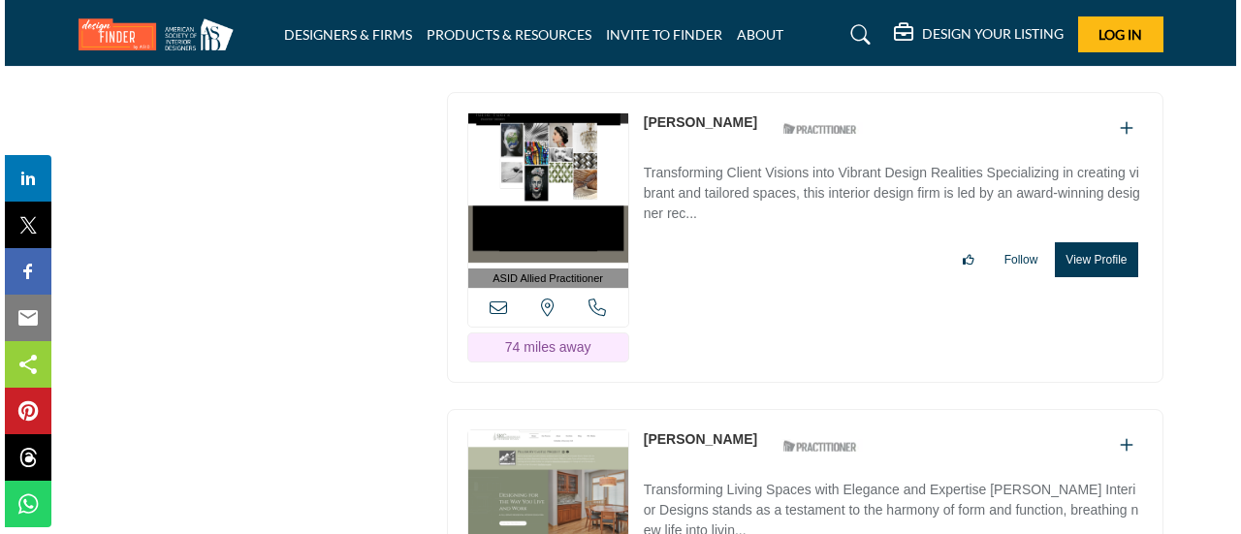
scroll to position [49138, 0]
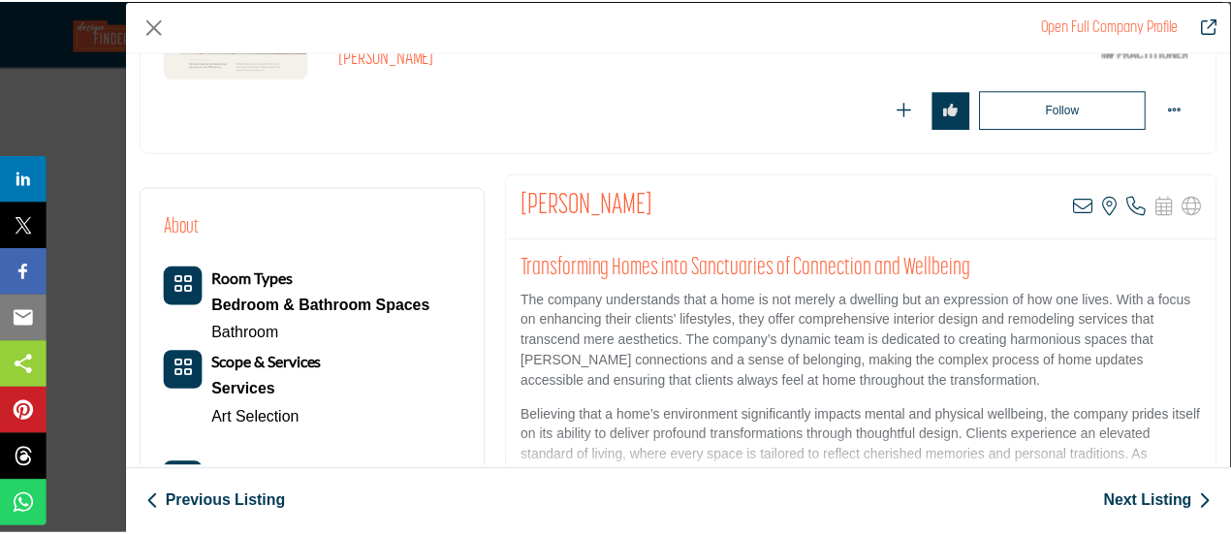
scroll to position [291, 0]
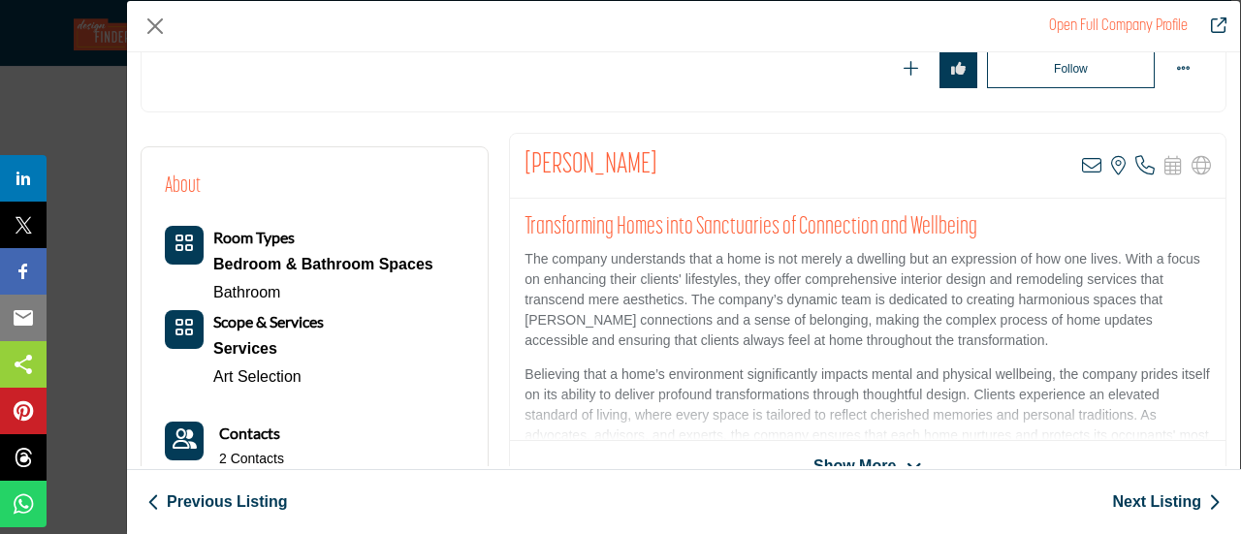
drag, startPoint x: 512, startPoint y: 166, endPoint x: 710, endPoint y: 177, distance: 198.1
click at [710, 177] on div "Karen Vangsness Allen View email address of this listing View the location of t…" at bounding box center [868, 166] width 716 height 65
copy h2 "[PERSON_NAME]"
click at [142, 26] on button "Close" at bounding box center [155, 26] width 29 height 29
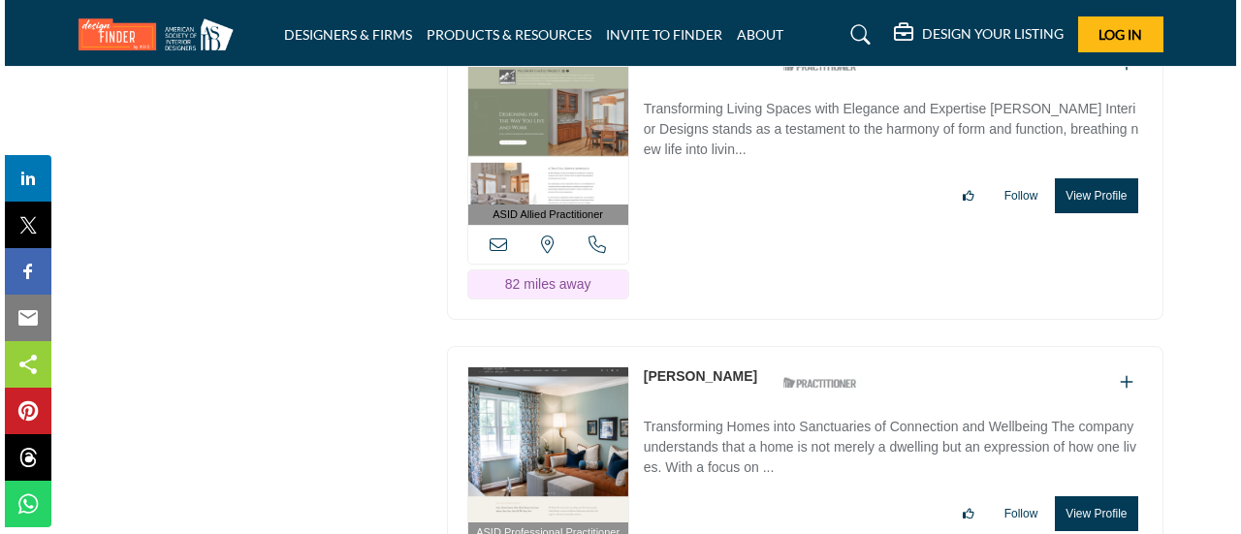
scroll to position [49526, 0]
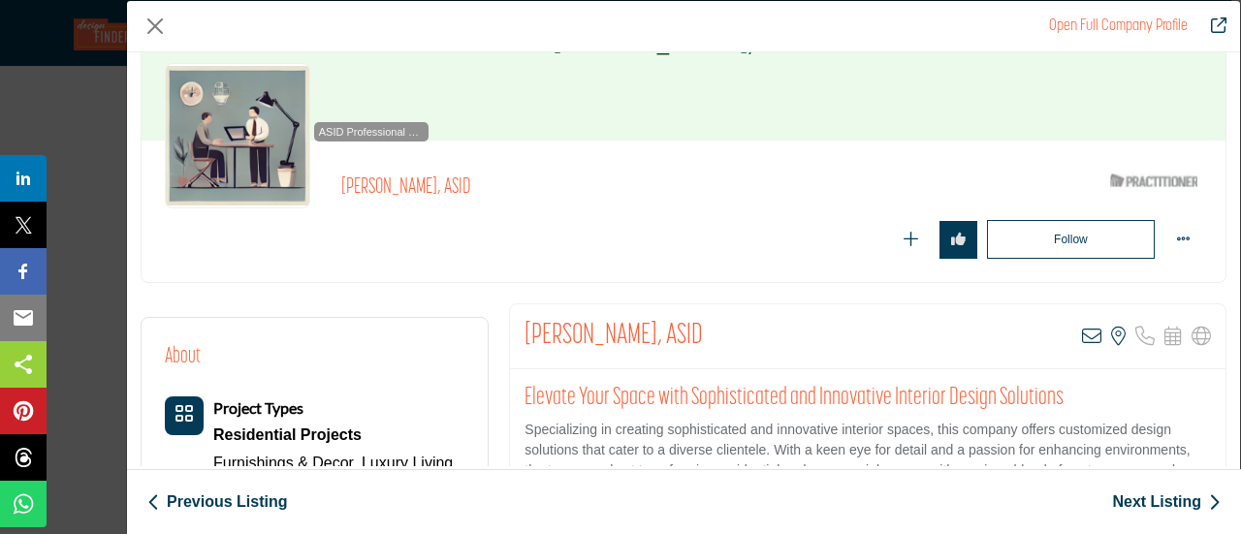
scroll to position [194, 0]
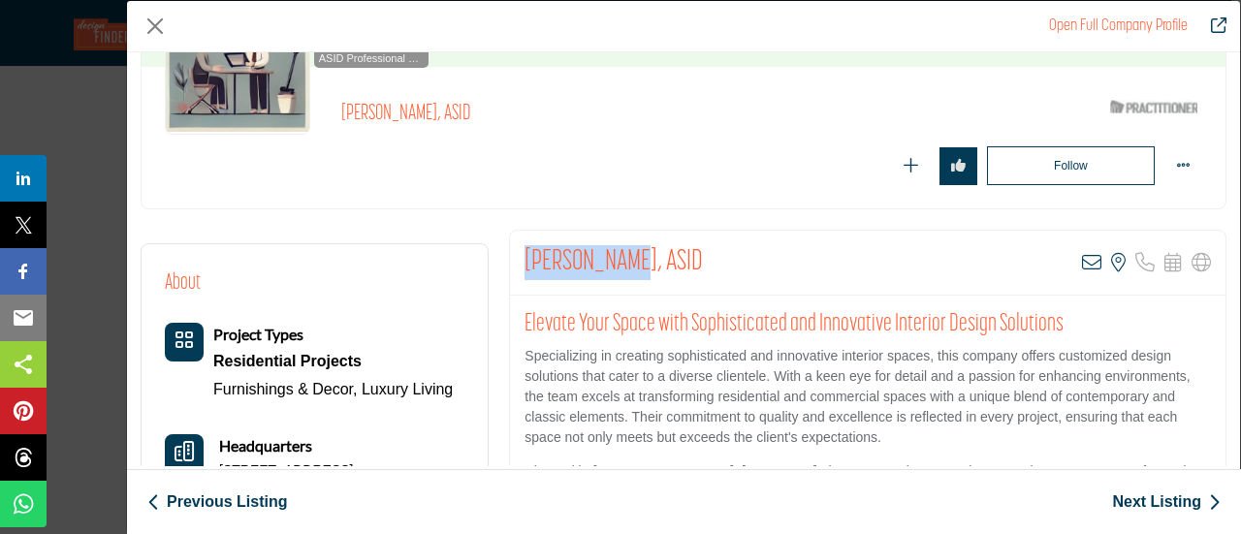
drag, startPoint x: 520, startPoint y: 273, endPoint x: 611, endPoint y: 273, distance: 91.1
click at [611, 273] on div "Glenn Miller, ASID View email address of this listing View the location of this…" at bounding box center [868, 263] width 716 height 65
copy h2 "Glenn Miller"
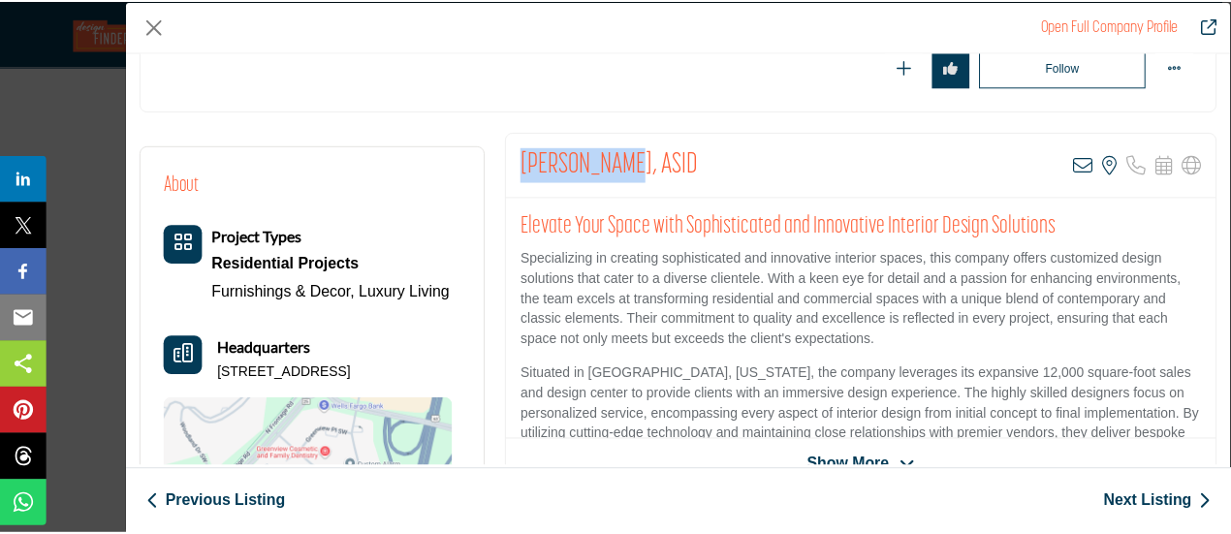
scroll to position [291, 0]
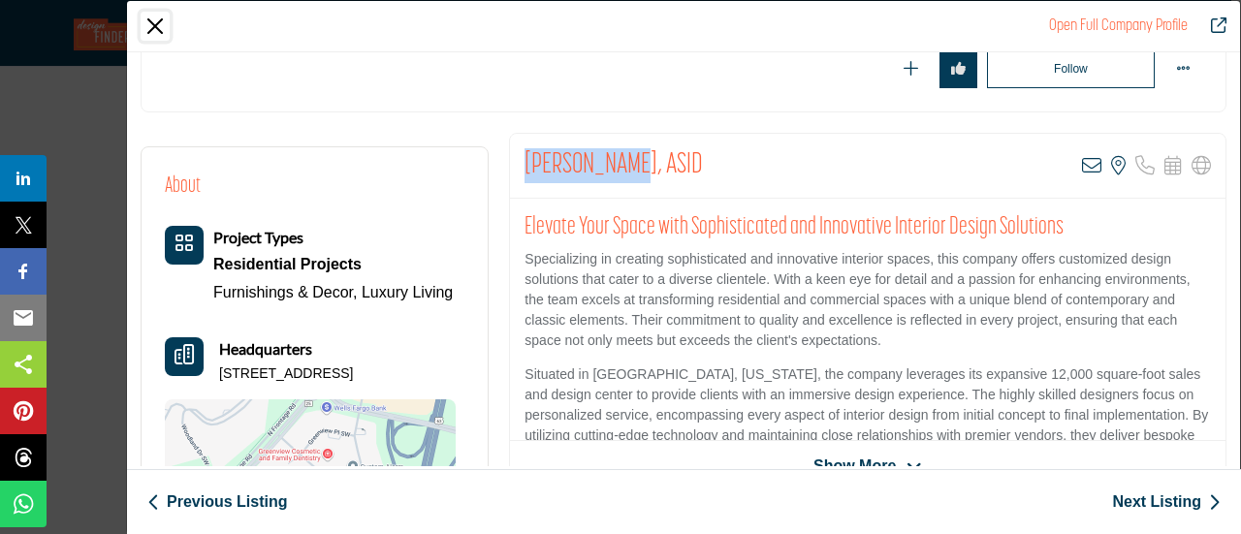
click at [157, 26] on button "Close" at bounding box center [155, 26] width 29 height 29
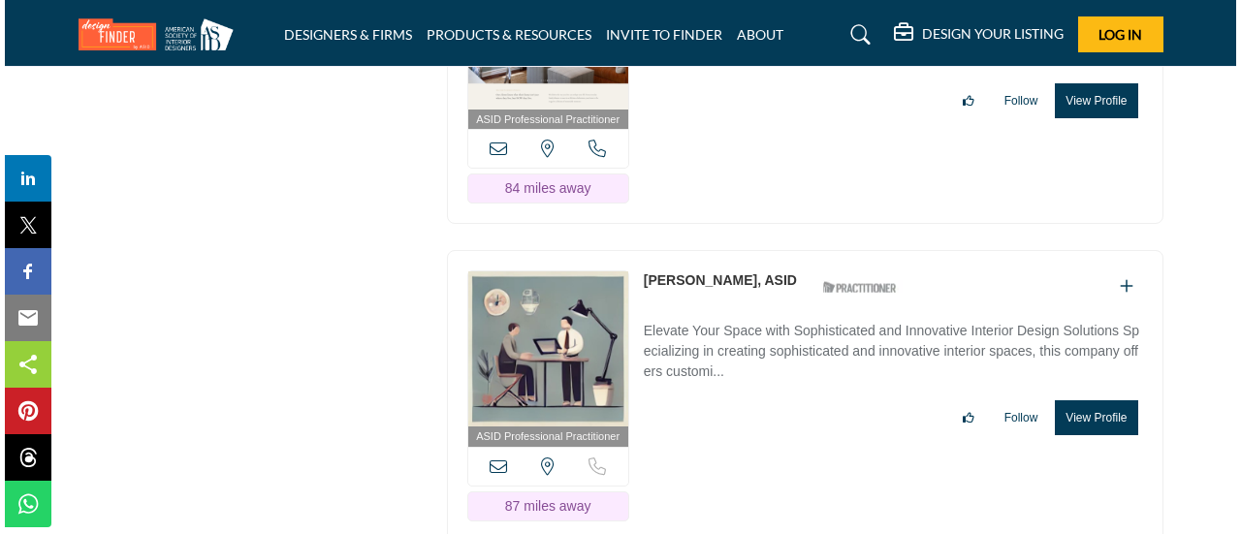
scroll to position [49817, 0]
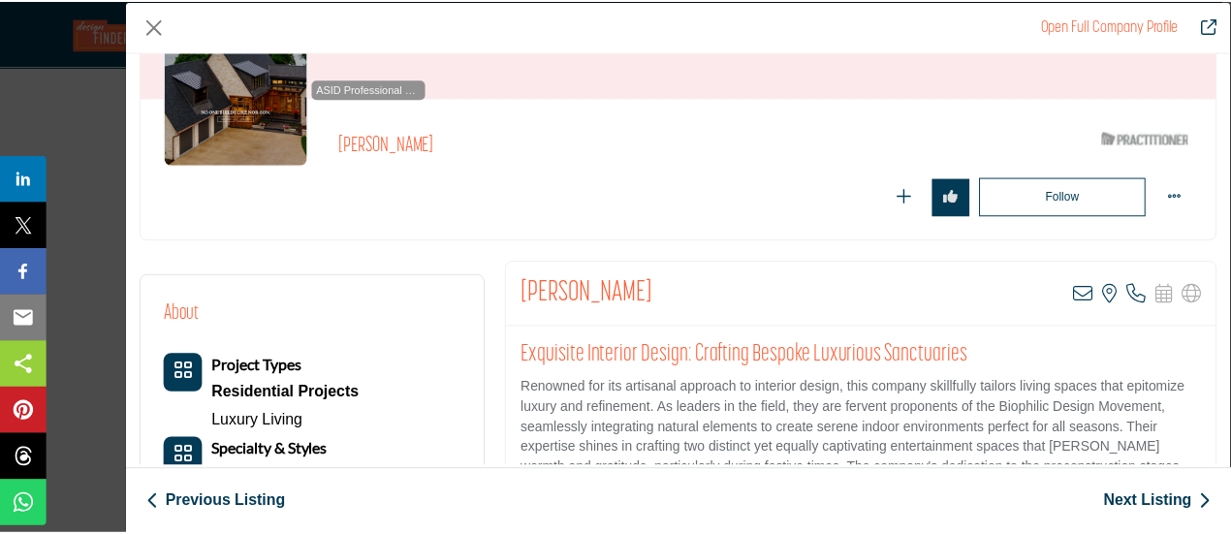
scroll to position [194, 0]
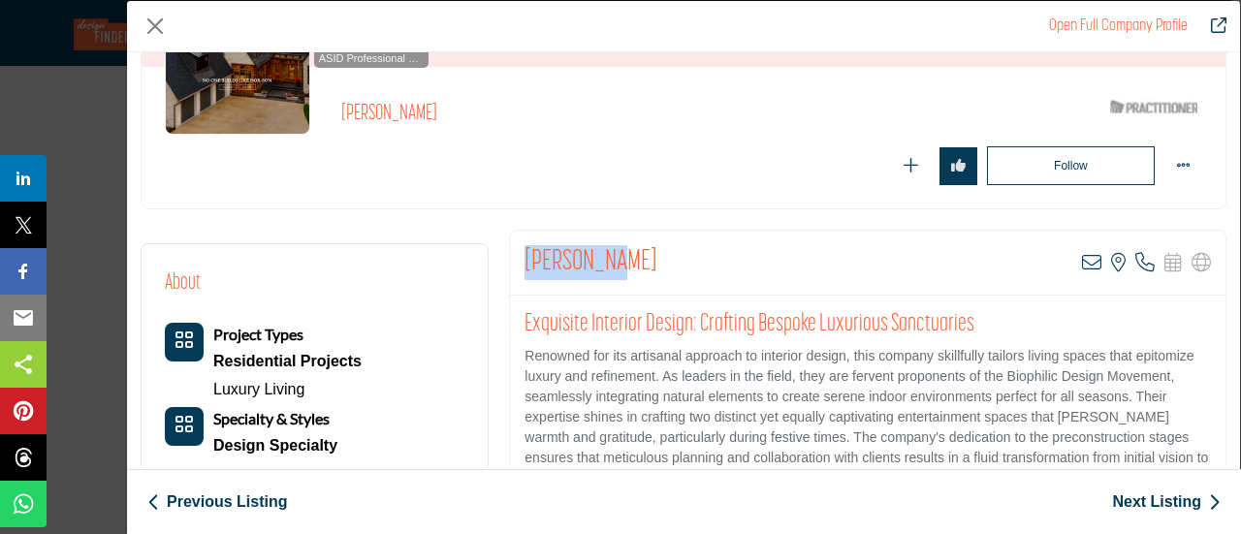
drag, startPoint x: 520, startPoint y: 256, endPoint x: 622, endPoint y: 259, distance: 102.8
click at [622, 259] on div "Maiah Maki View email address of this listing View the location of this listing…" at bounding box center [868, 263] width 716 height 65
copy h2 "[PERSON_NAME]"
click at [151, 24] on button "Close" at bounding box center [155, 26] width 29 height 29
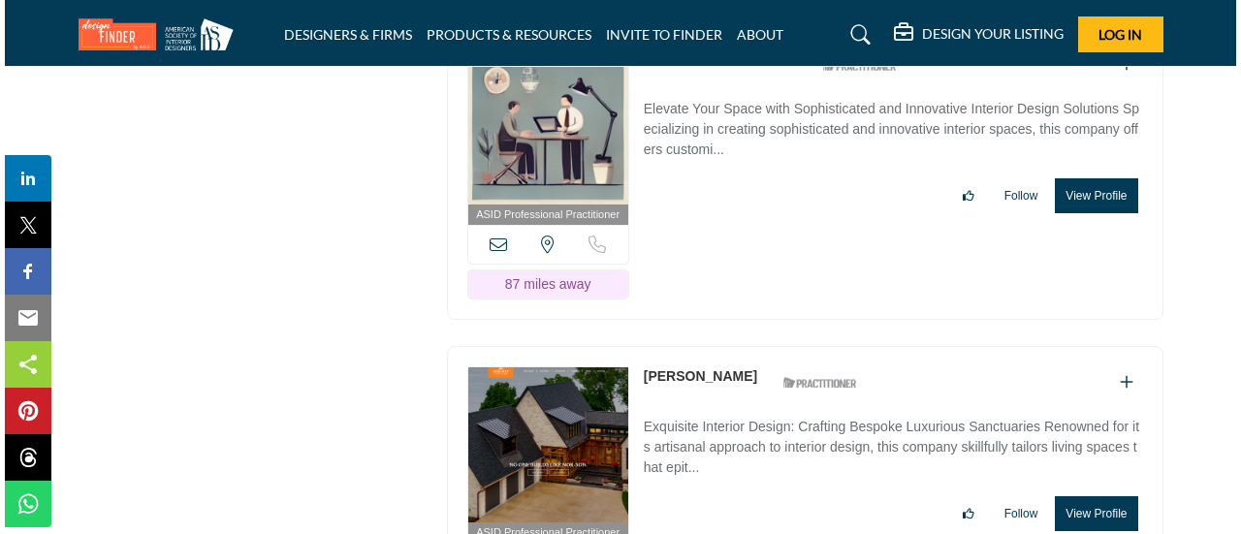
scroll to position [50205, 0]
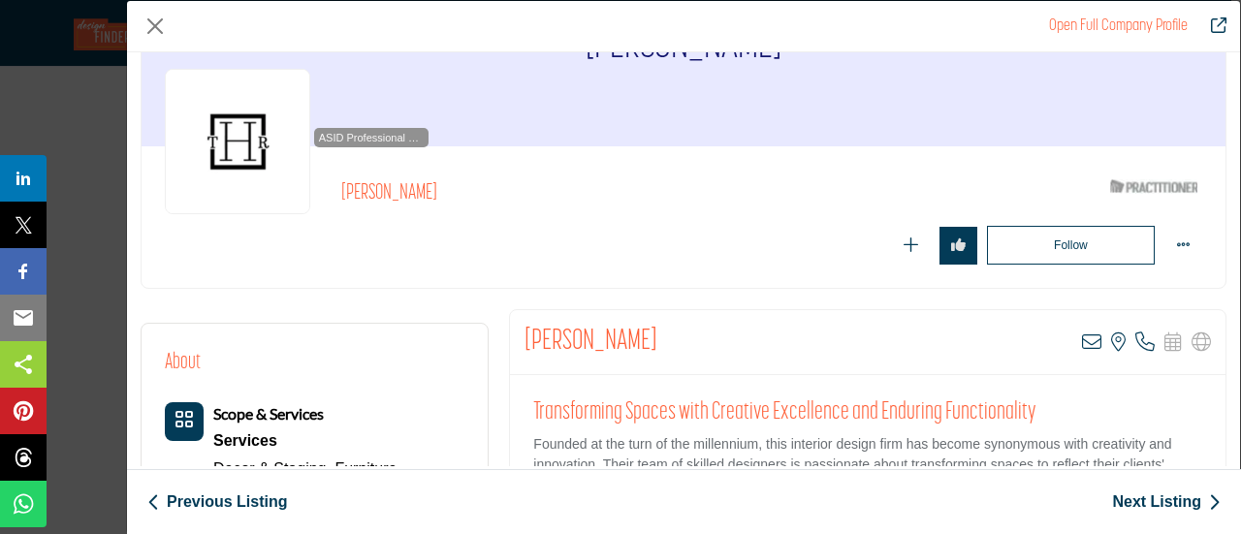
scroll to position [97, 0]
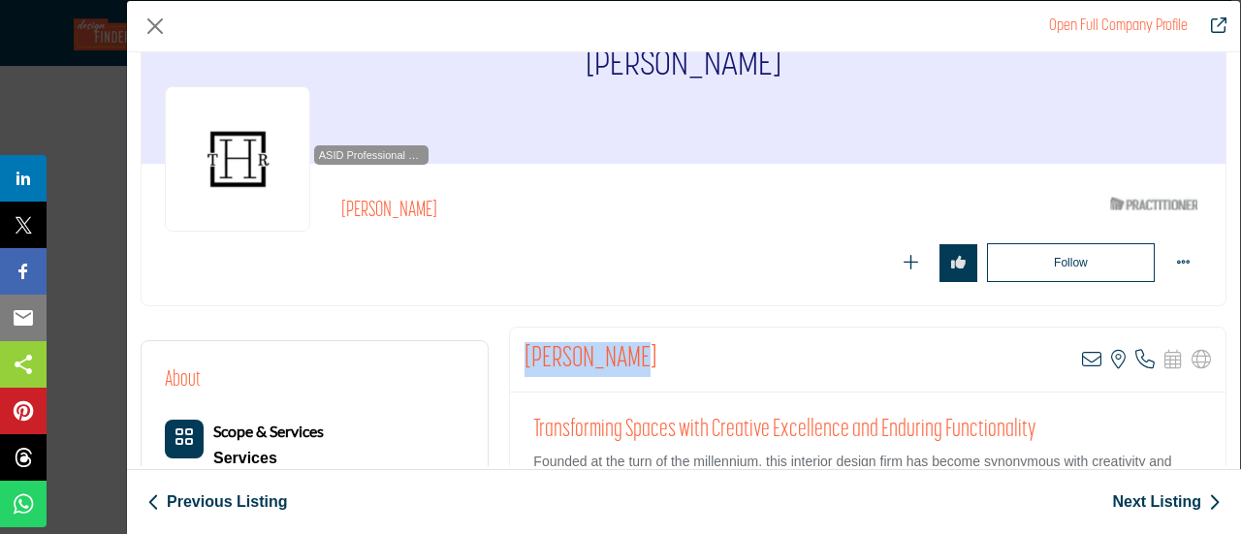
drag, startPoint x: 513, startPoint y: 357, endPoint x: 648, endPoint y: 354, distance: 134.8
click at [648, 354] on div "Sara Raimann View email address of this listing View the location of this listi…" at bounding box center [868, 360] width 716 height 65
click at [155, 26] on button "Close" at bounding box center [155, 26] width 29 height 29
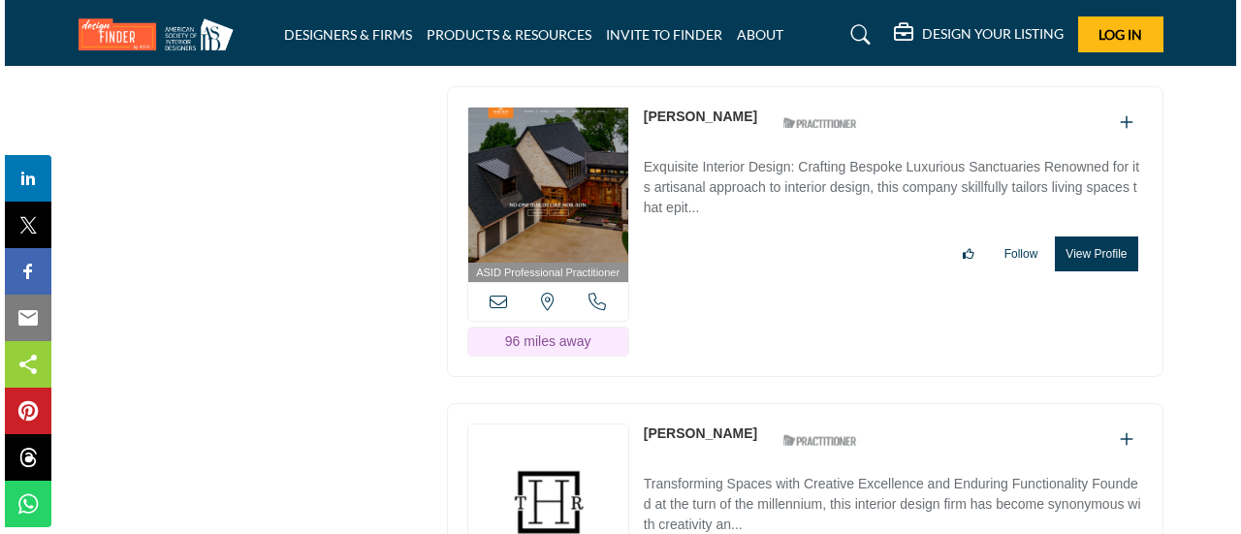
scroll to position [50398, 0]
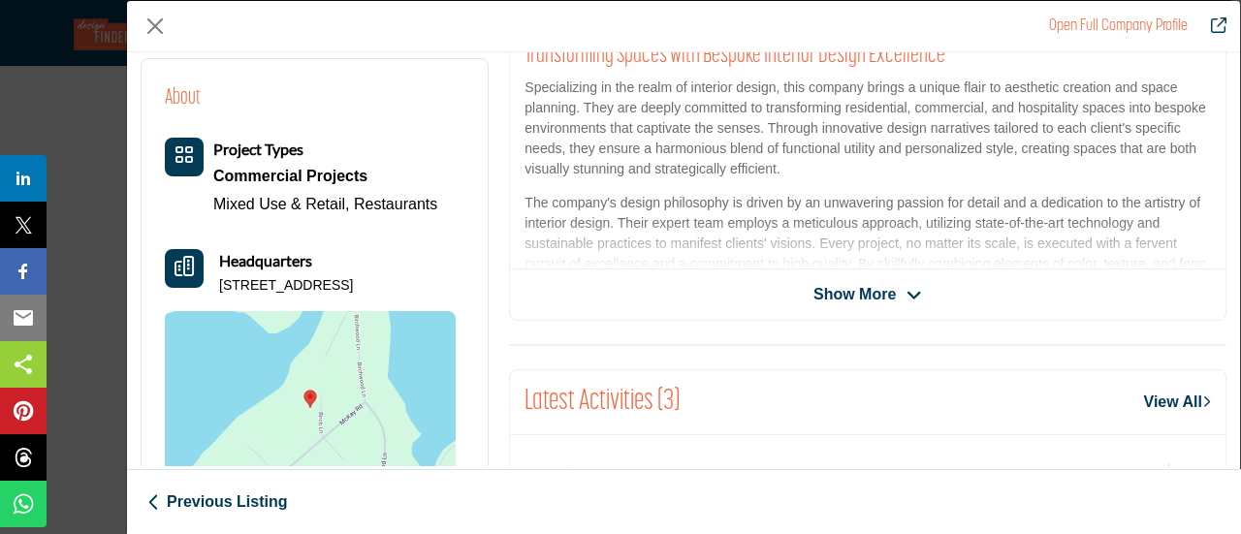
scroll to position [291, 0]
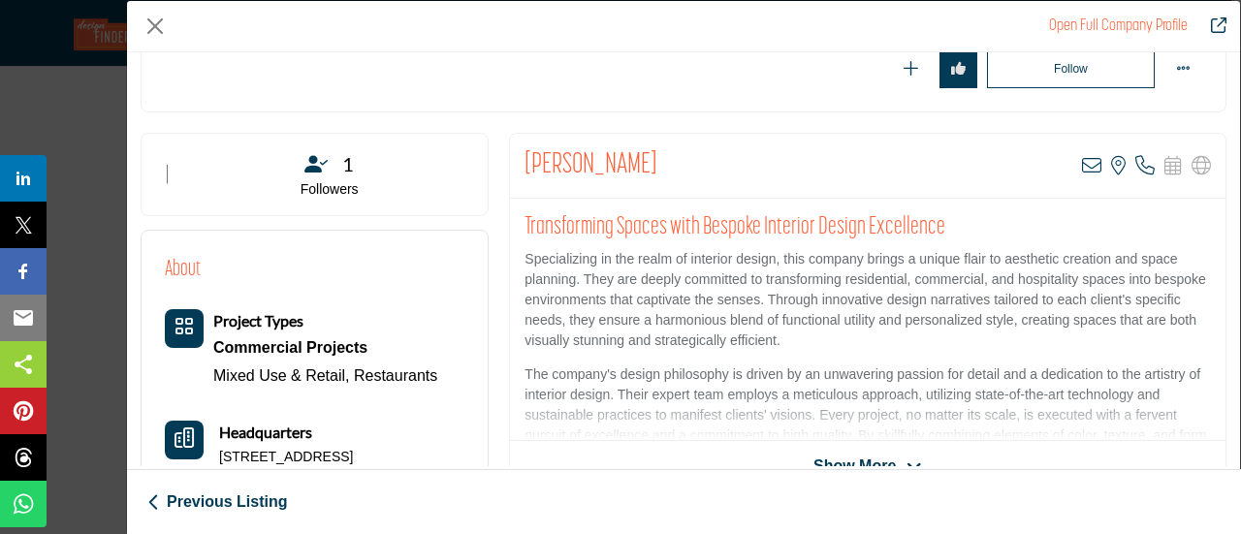
drag, startPoint x: 514, startPoint y: 156, endPoint x: 663, endPoint y: 162, distance: 149.4
click at [663, 162] on div "Danae Anderson View email address of this listing View the location of this lis…" at bounding box center [868, 166] width 716 height 65
